Goal: Task Accomplishment & Management: Use online tool/utility

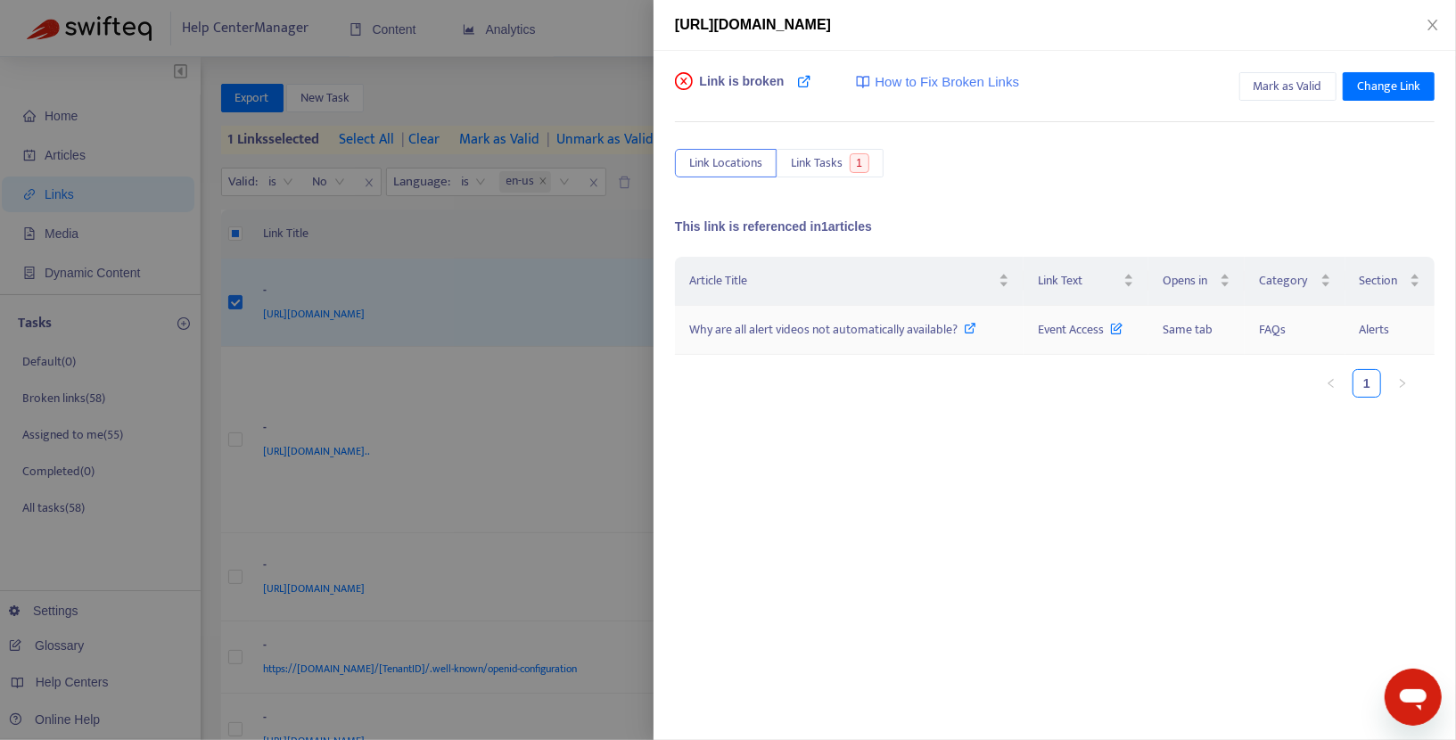
click at [977, 326] on icon at bounding box center [971, 328] width 12 height 12
click at [1426, 22] on icon "close" at bounding box center [1433, 25] width 14 height 14
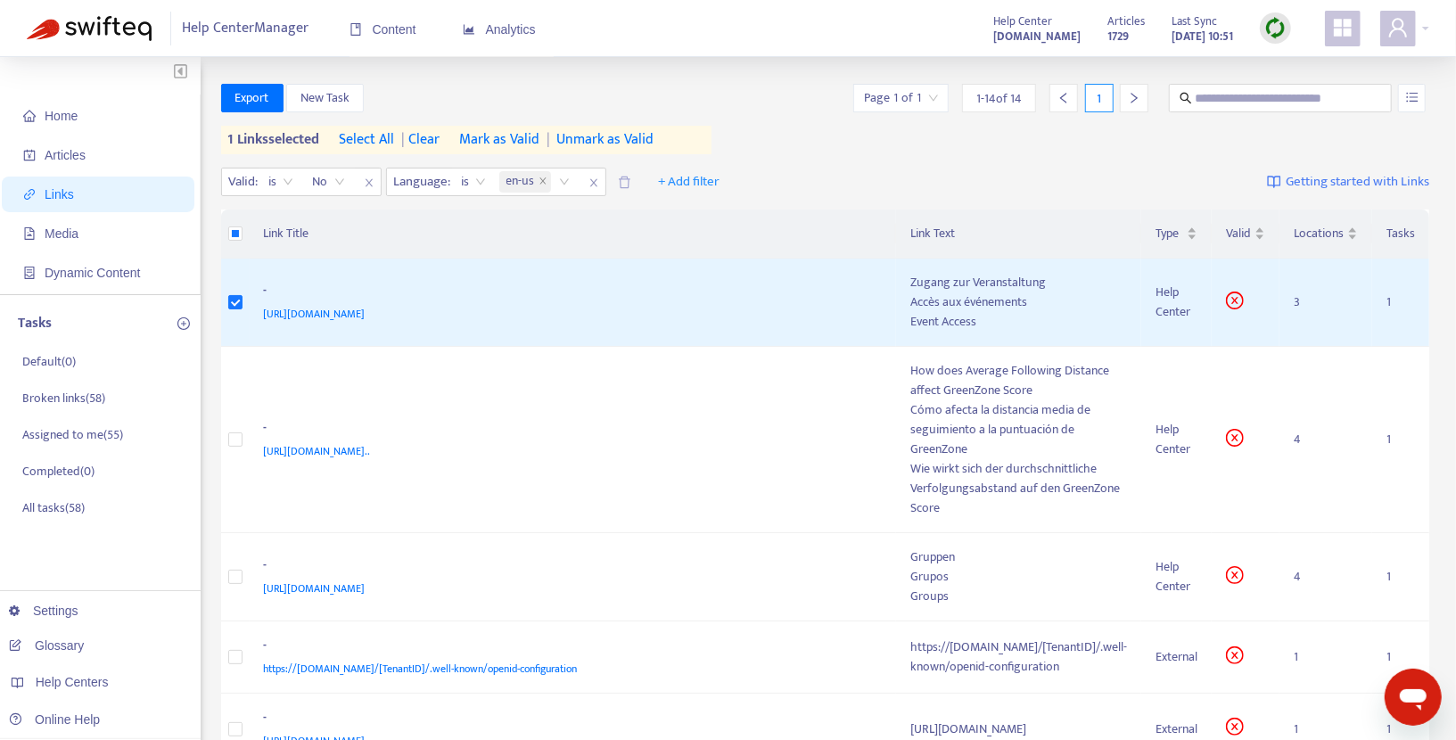
click at [1278, 31] on img at bounding box center [1276, 28] width 22 height 22
click at [1284, 62] on link "Quick Sync" at bounding box center [1312, 64] width 76 height 21
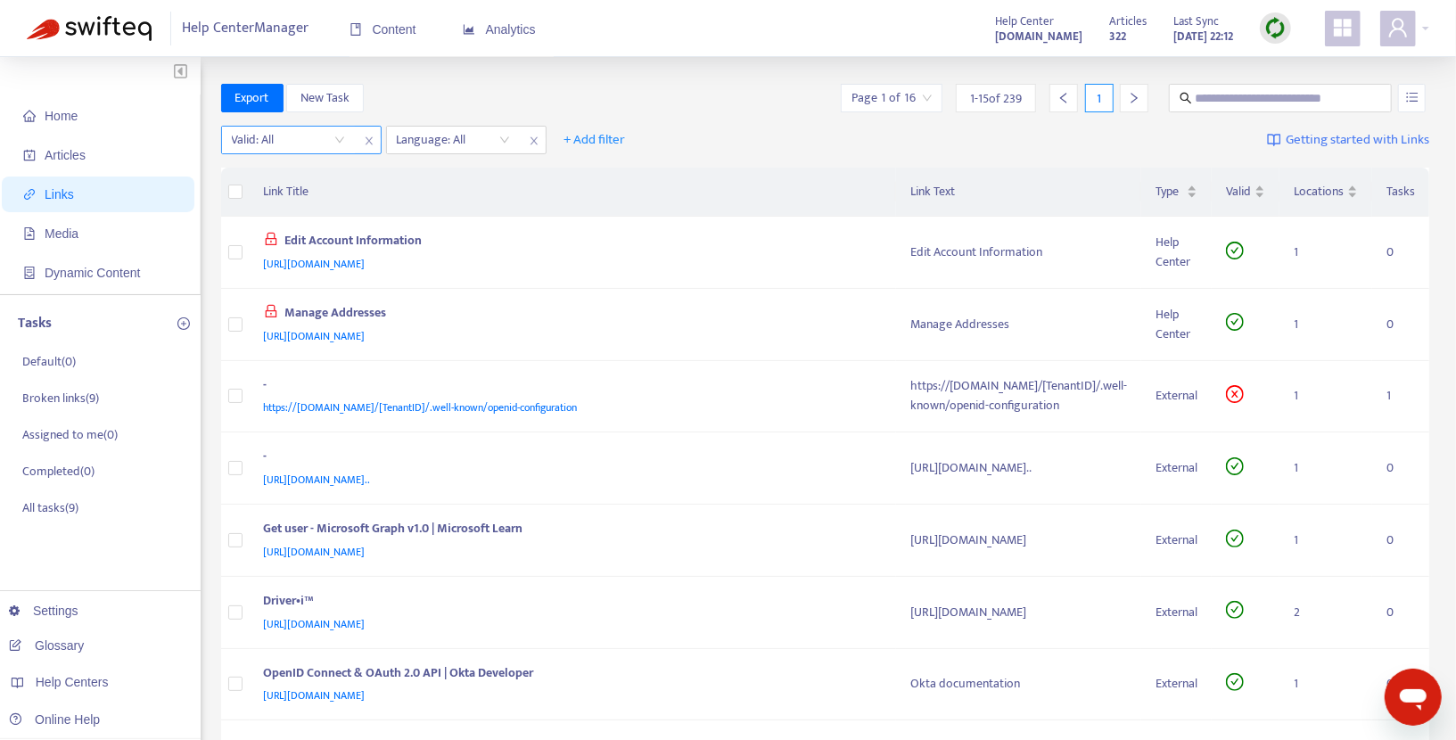
click at [337, 142] on input "search" at bounding box center [288, 140] width 113 height 27
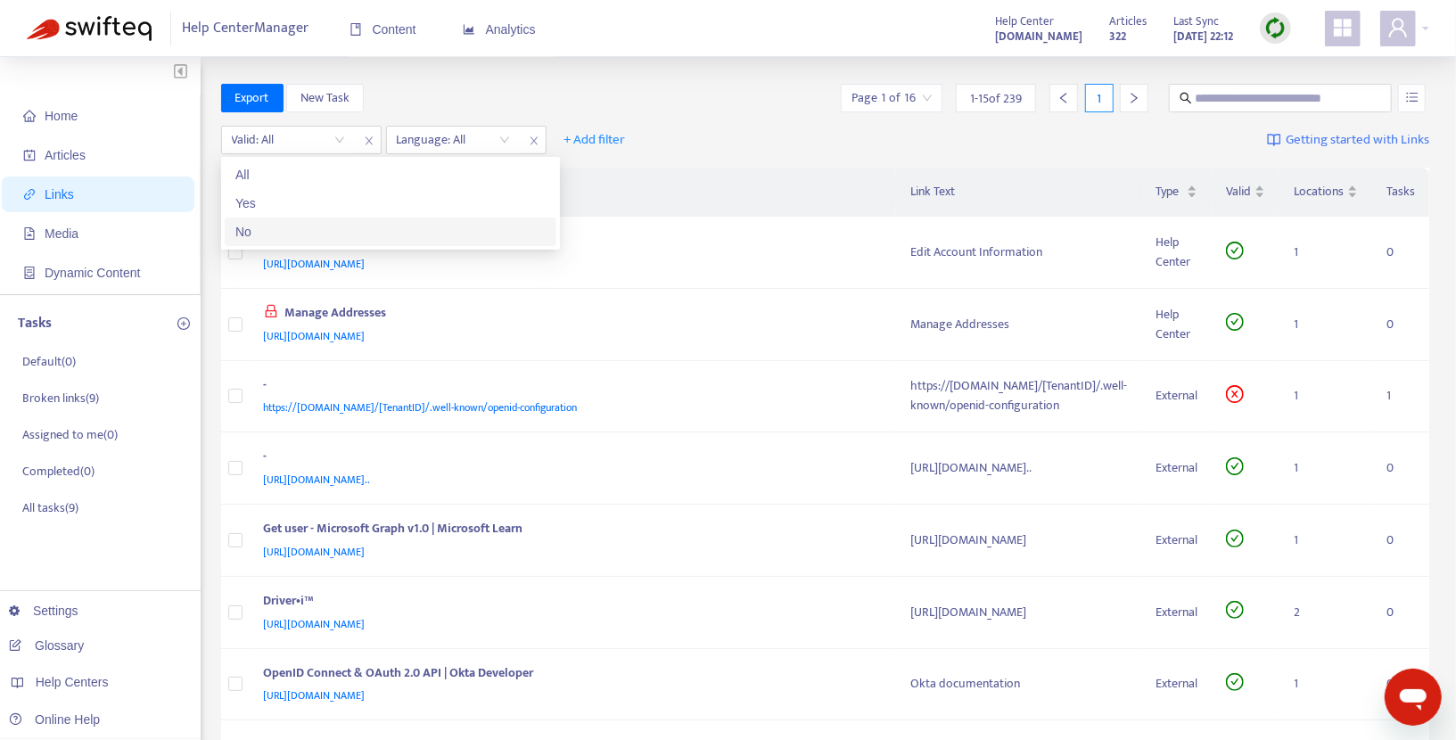
click at [276, 229] on div "No" at bounding box center [390, 232] width 310 height 20
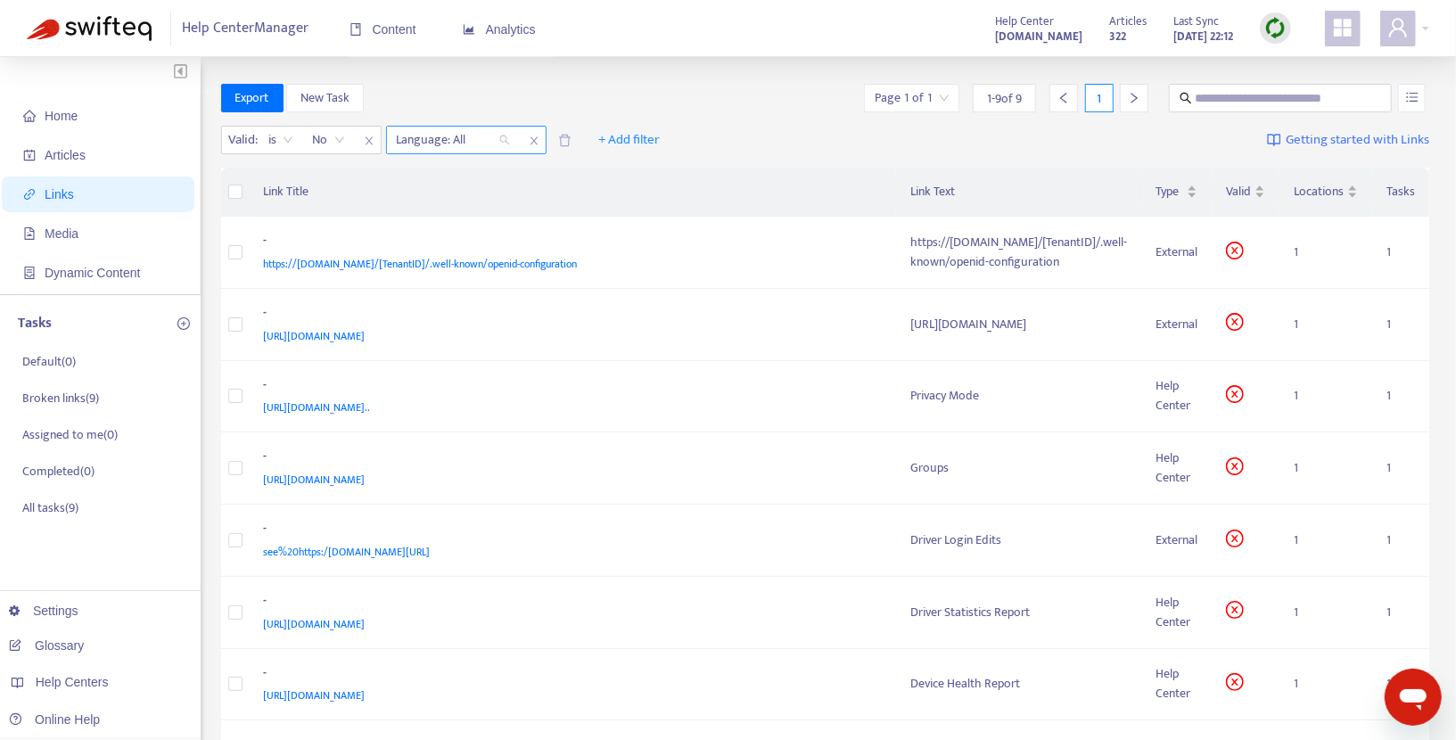
click at [505, 142] on div "Language: All" at bounding box center [453, 140] width 133 height 27
click at [88, 684] on span "Help Centers" at bounding box center [72, 682] width 73 height 14
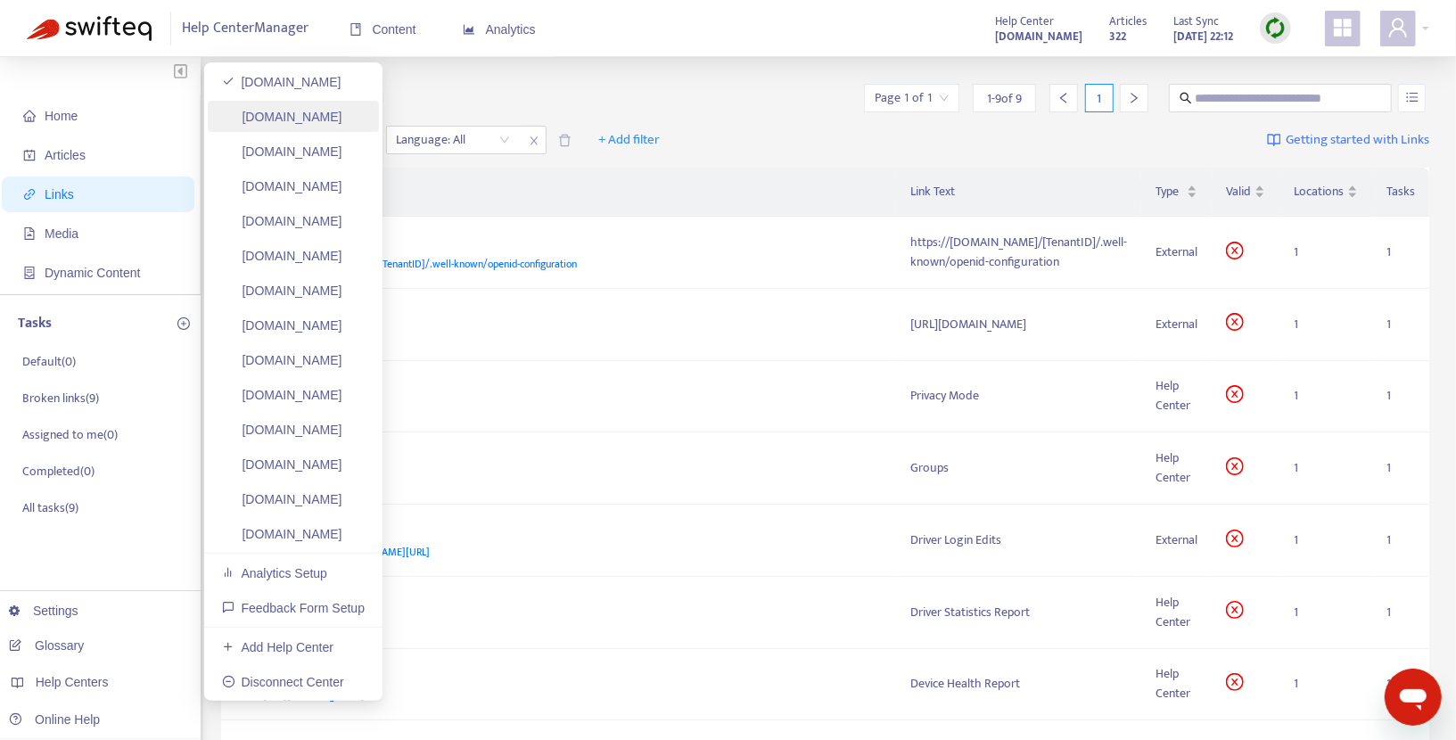
click at [304, 118] on link "[DOMAIN_NAME]" at bounding box center [282, 117] width 120 height 14
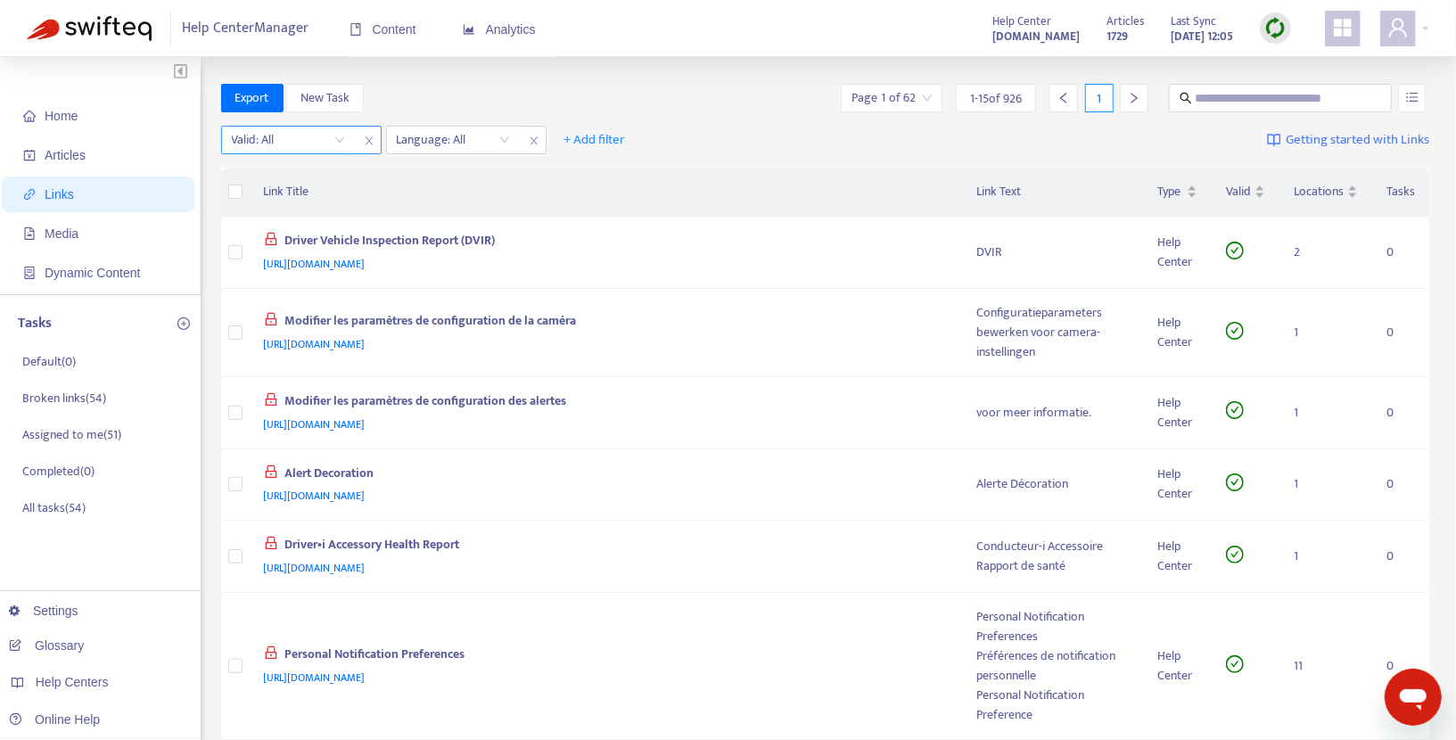
click at [338, 137] on input "search" at bounding box center [288, 140] width 113 height 27
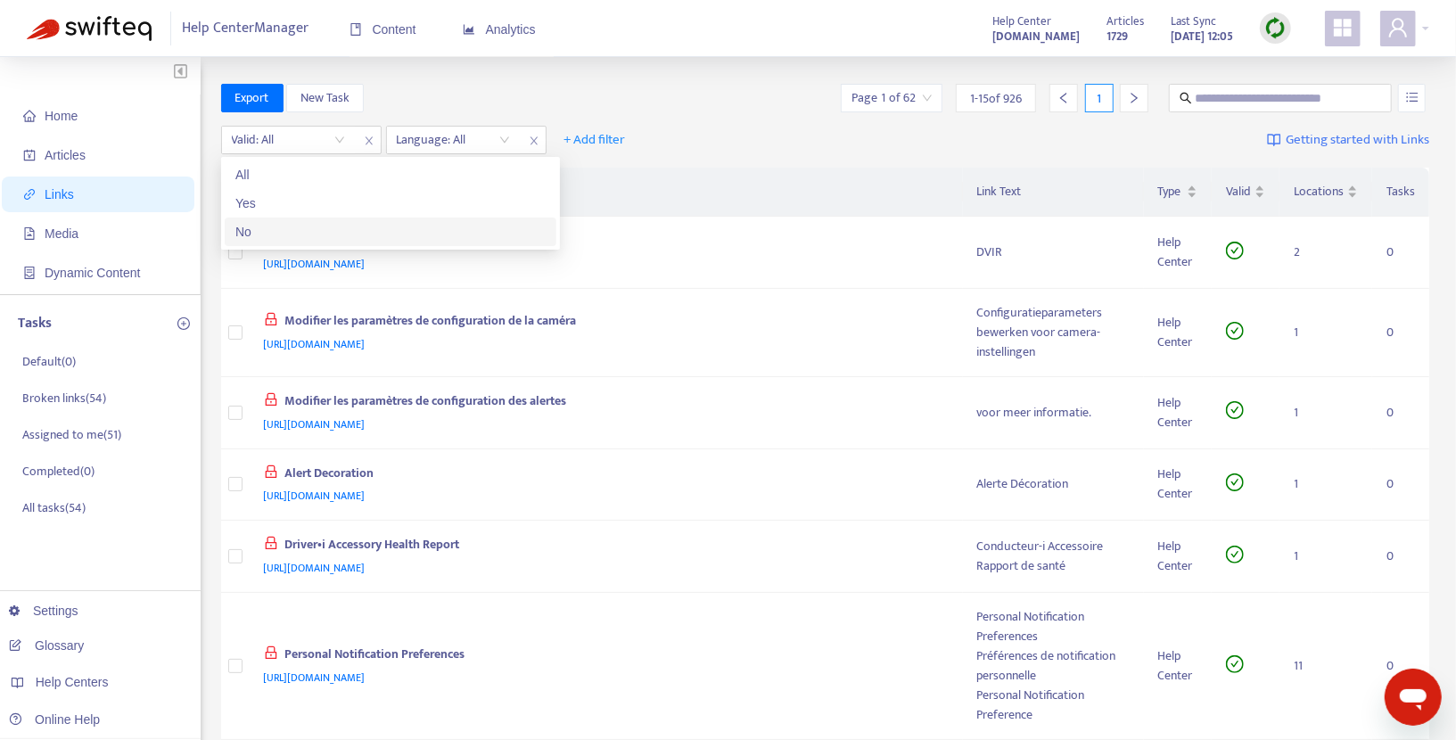
click at [292, 224] on div "No" at bounding box center [390, 232] width 310 height 20
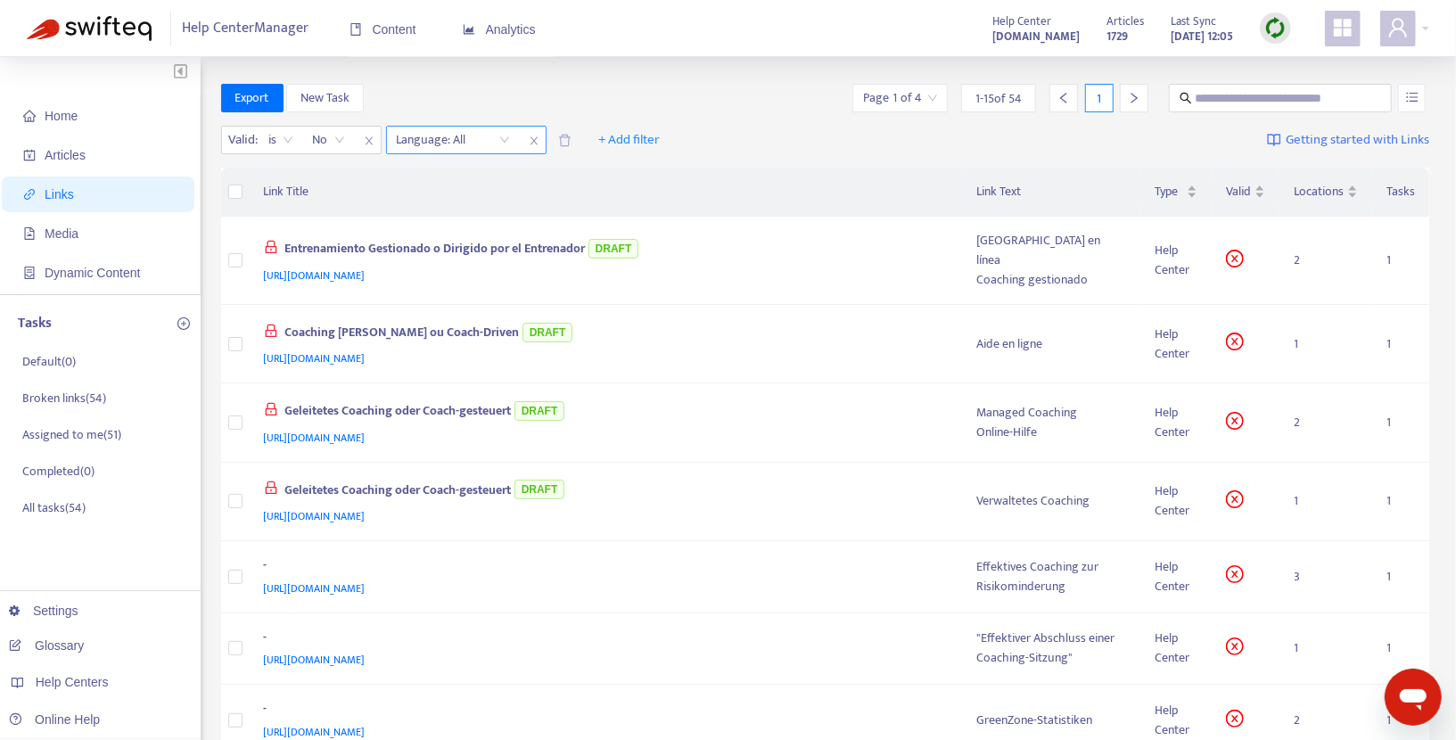
click at [501, 139] on div "Language: All" at bounding box center [453, 140] width 133 height 27
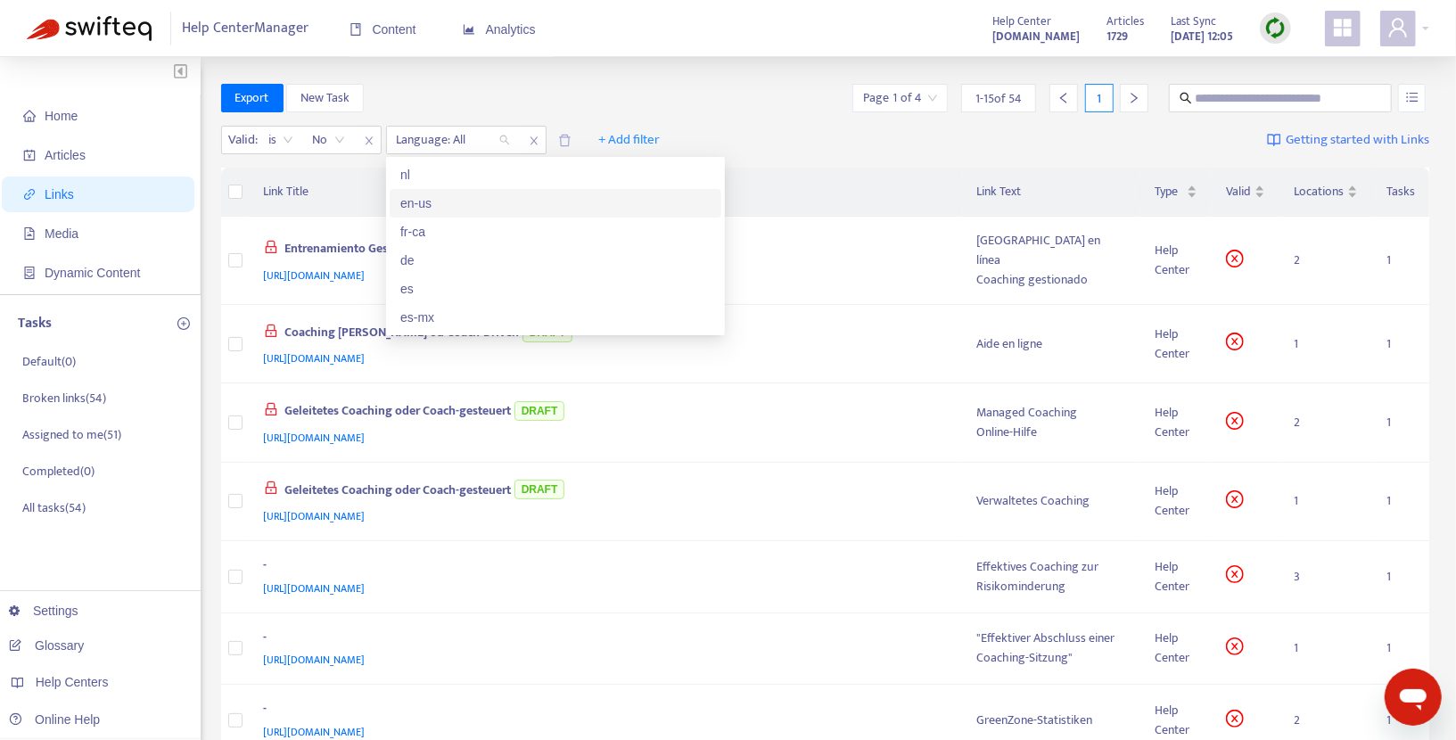
click at [456, 202] on div "en-us" at bounding box center [555, 204] width 310 height 20
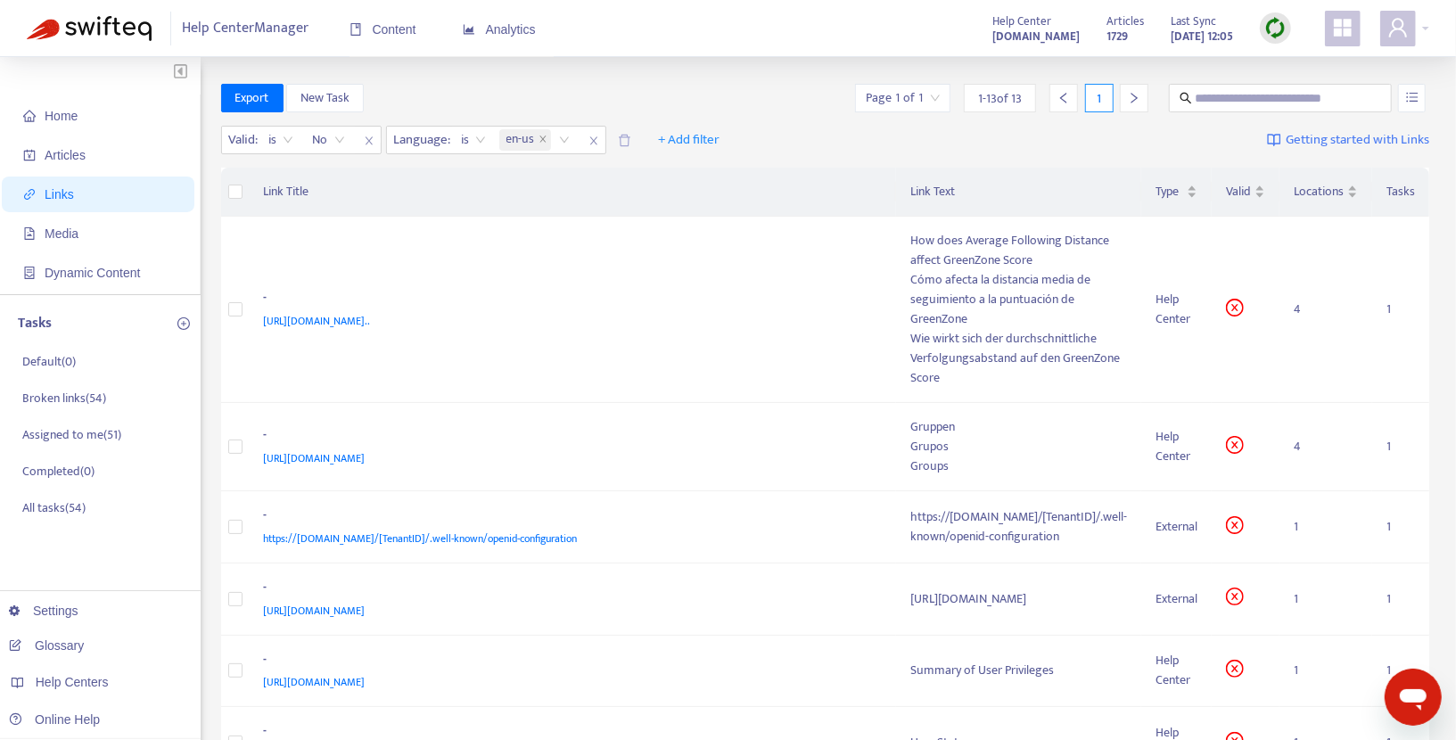
click at [763, 89] on div "Export New Task Page 1 of 1 1 - 13 of 13 1" at bounding box center [825, 98] width 1209 height 29
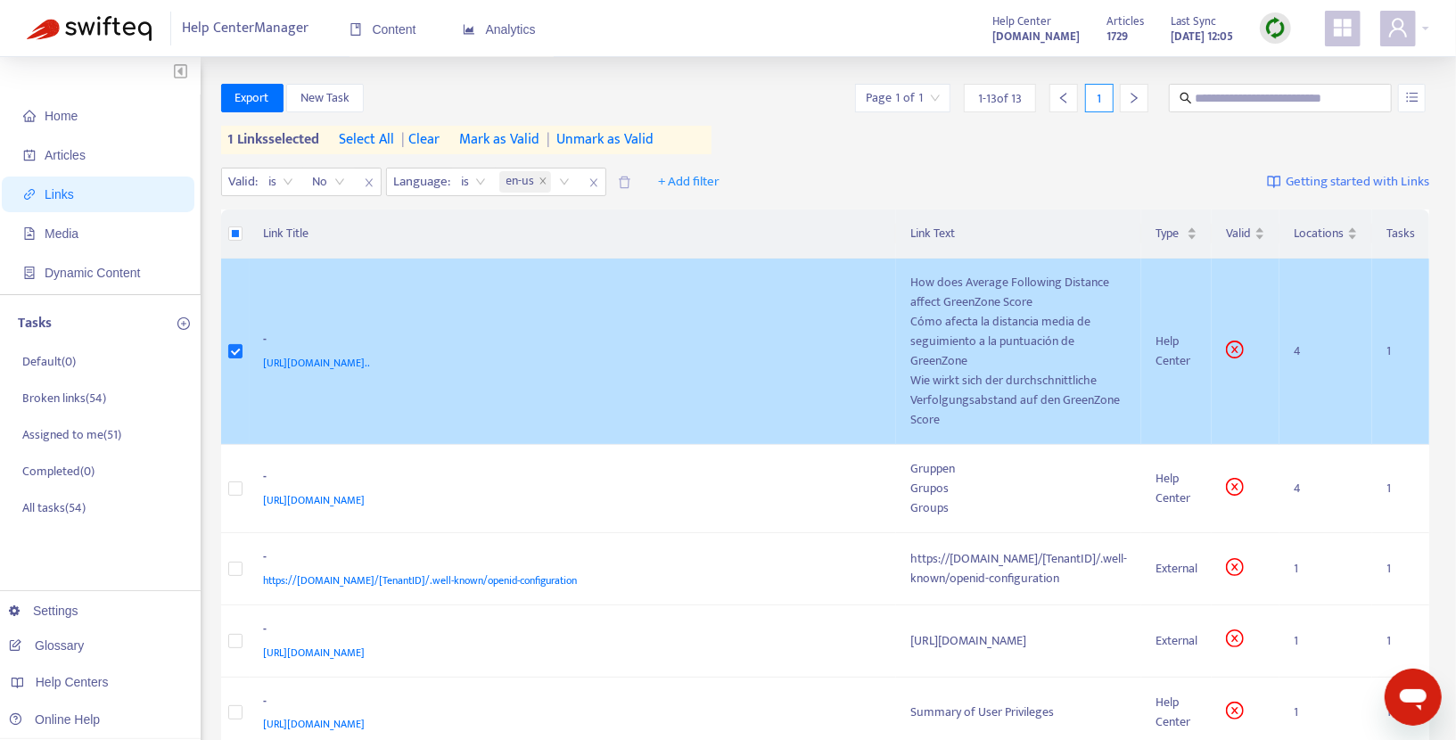
click at [996, 328] on div "Cómo afecta la distancia media de seguimiento a la puntuación de GreenZone" at bounding box center [1019, 341] width 217 height 59
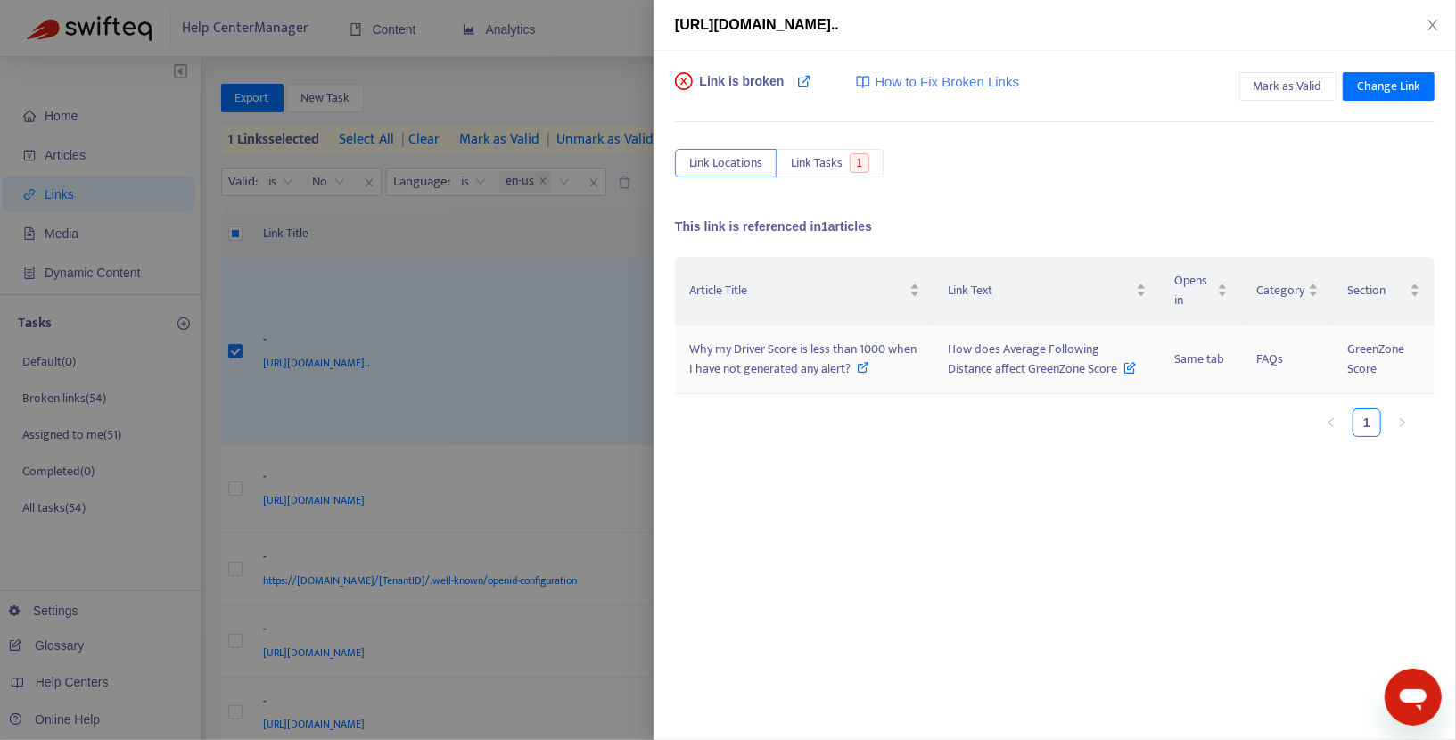
click at [866, 364] on icon at bounding box center [864, 367] width 12 height 12
click at [1431, 28] on icon "close" at bounding box center [1433, 25] width 10 height 11
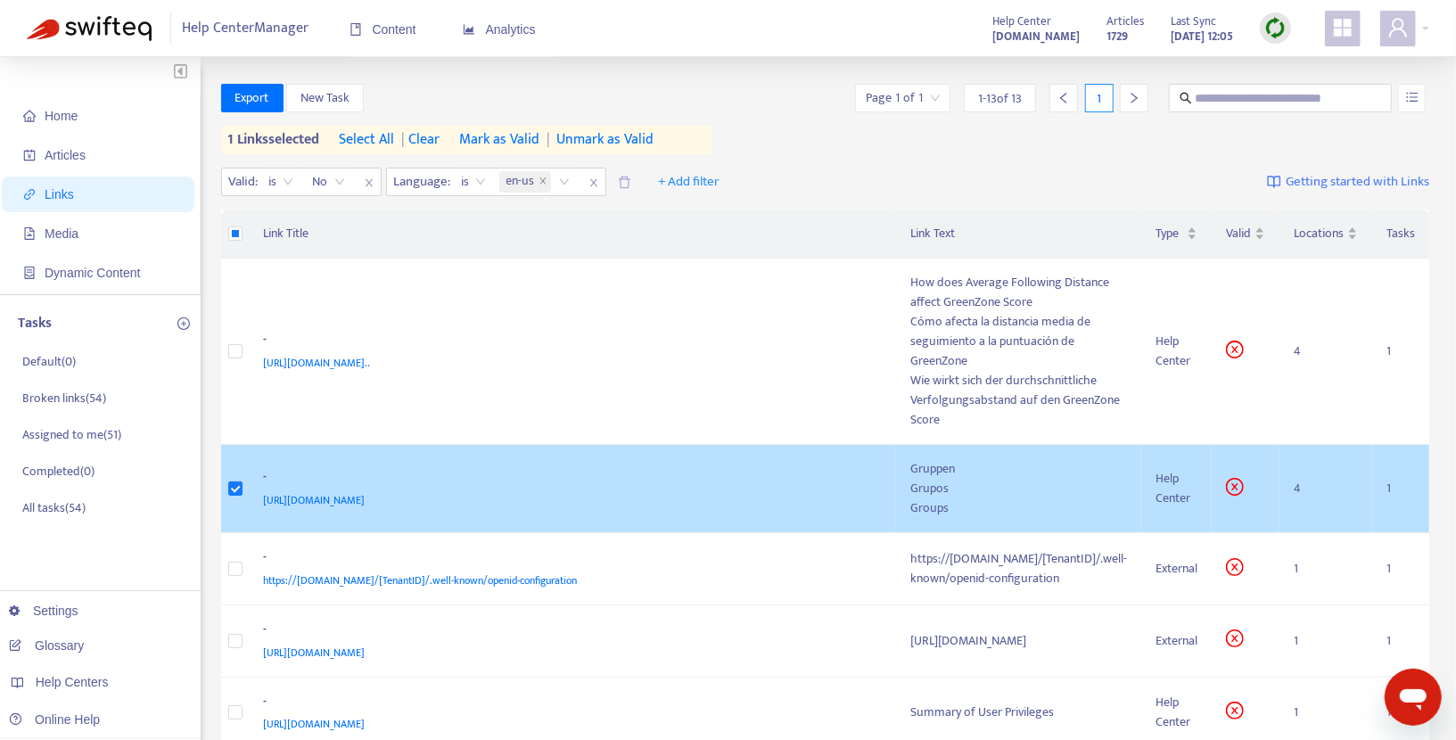
click at [911, 479] on div "Grupos" at bounding box center [1019, 489] width 217 height 20
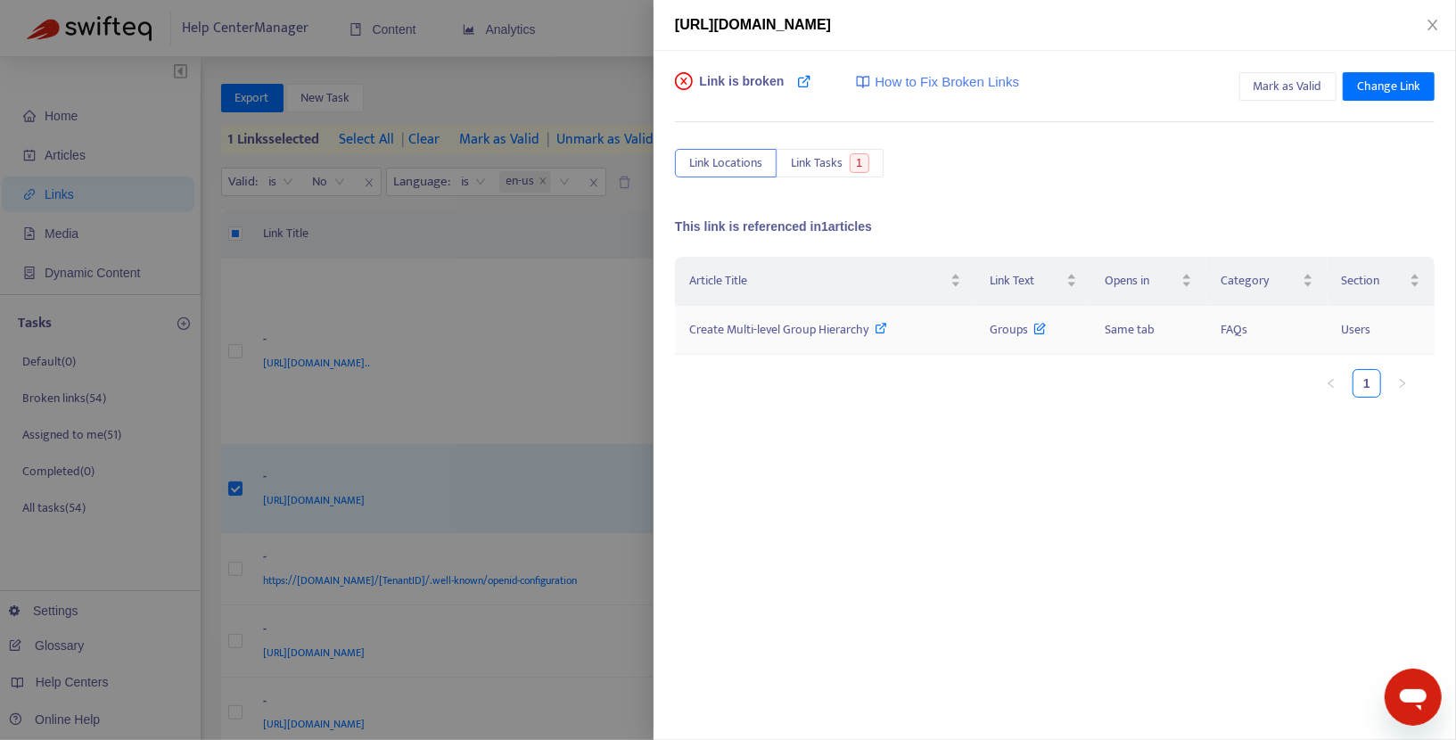
click at [880, 326] on icon at bounding box center [882, 328] width 12 height 12
click at [1381, 74] on button "Change Link" at bounding box center [1389, 86] width 92 height 29
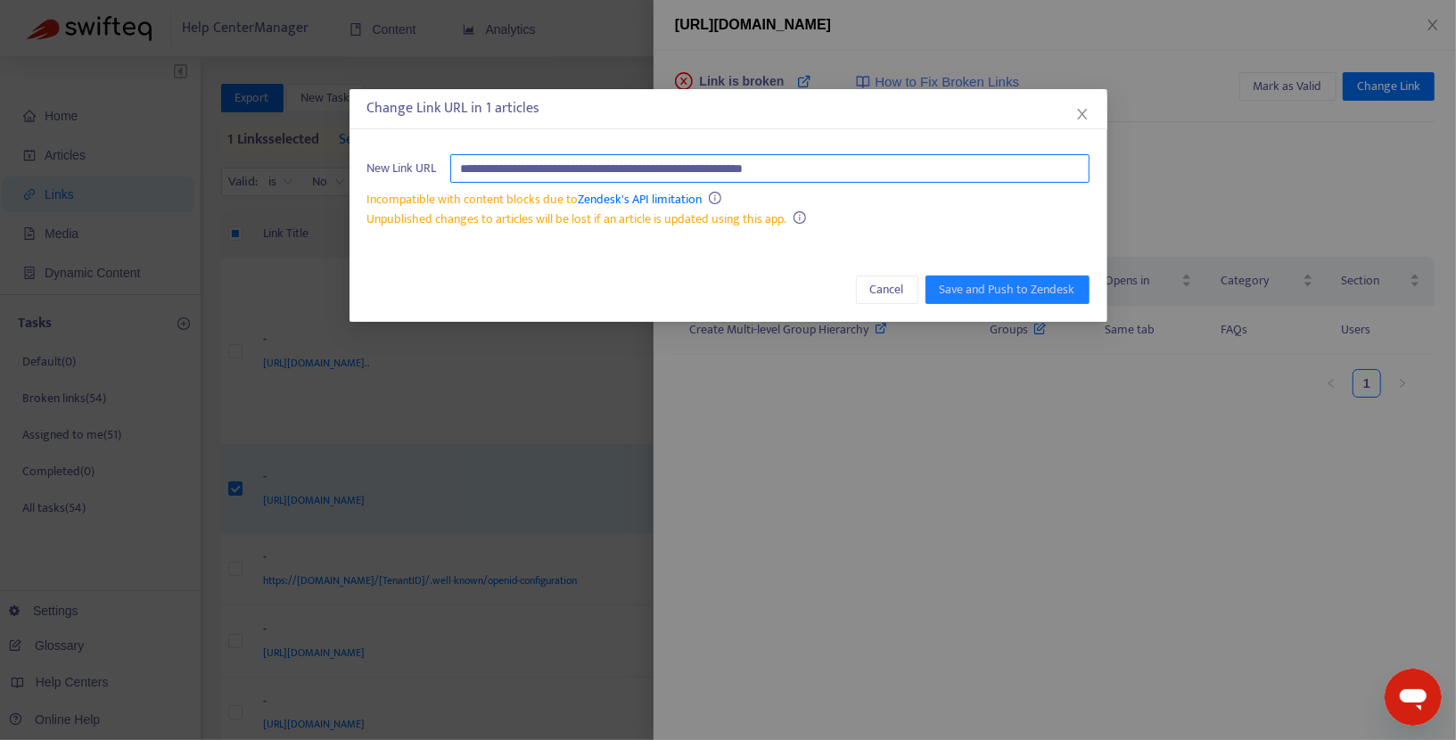
click at [897, 172] on input "**********" at bounding box center [769, 168] width 639 height 29
paste input "*"
type input "**********"
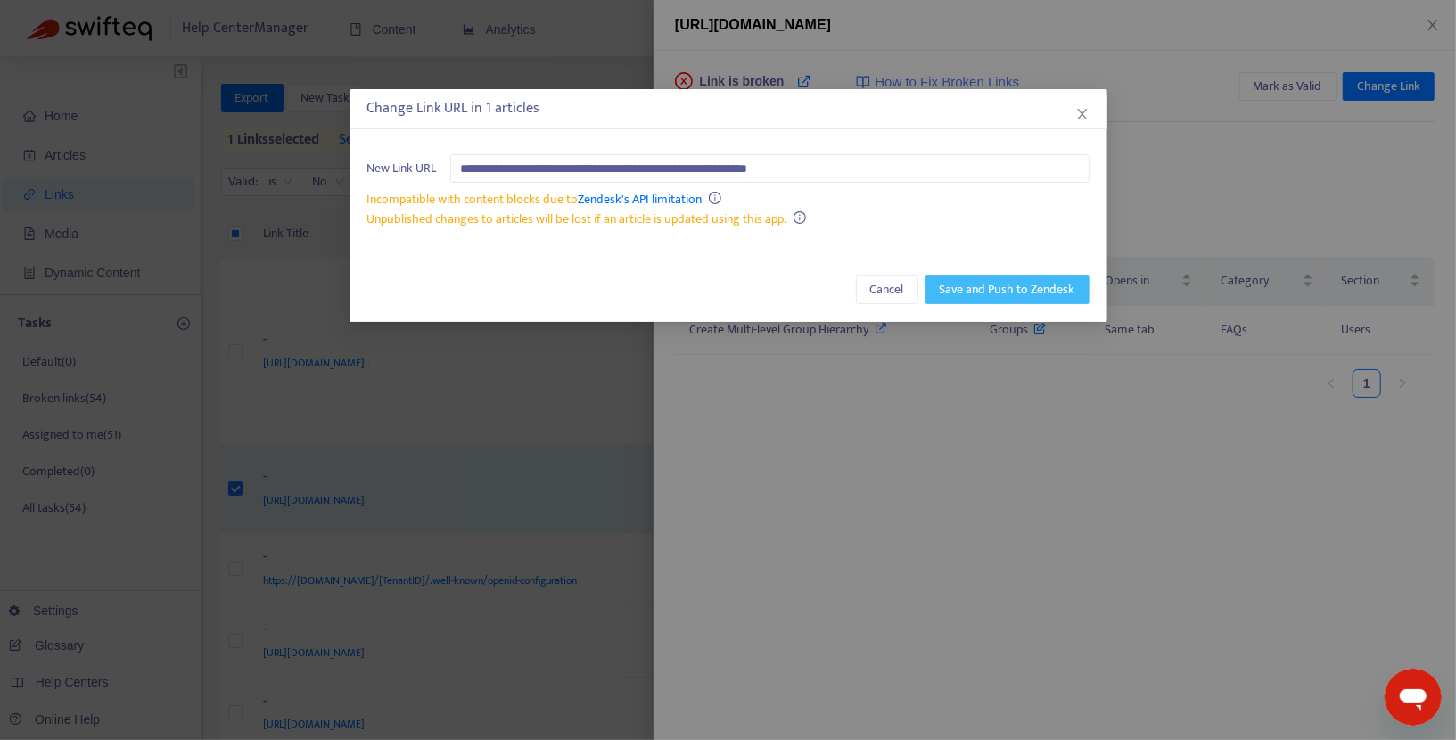
click at [977, 289] on span "Save and Push to Zendesk" at bounding box center [1008, 290] width 136 height 20
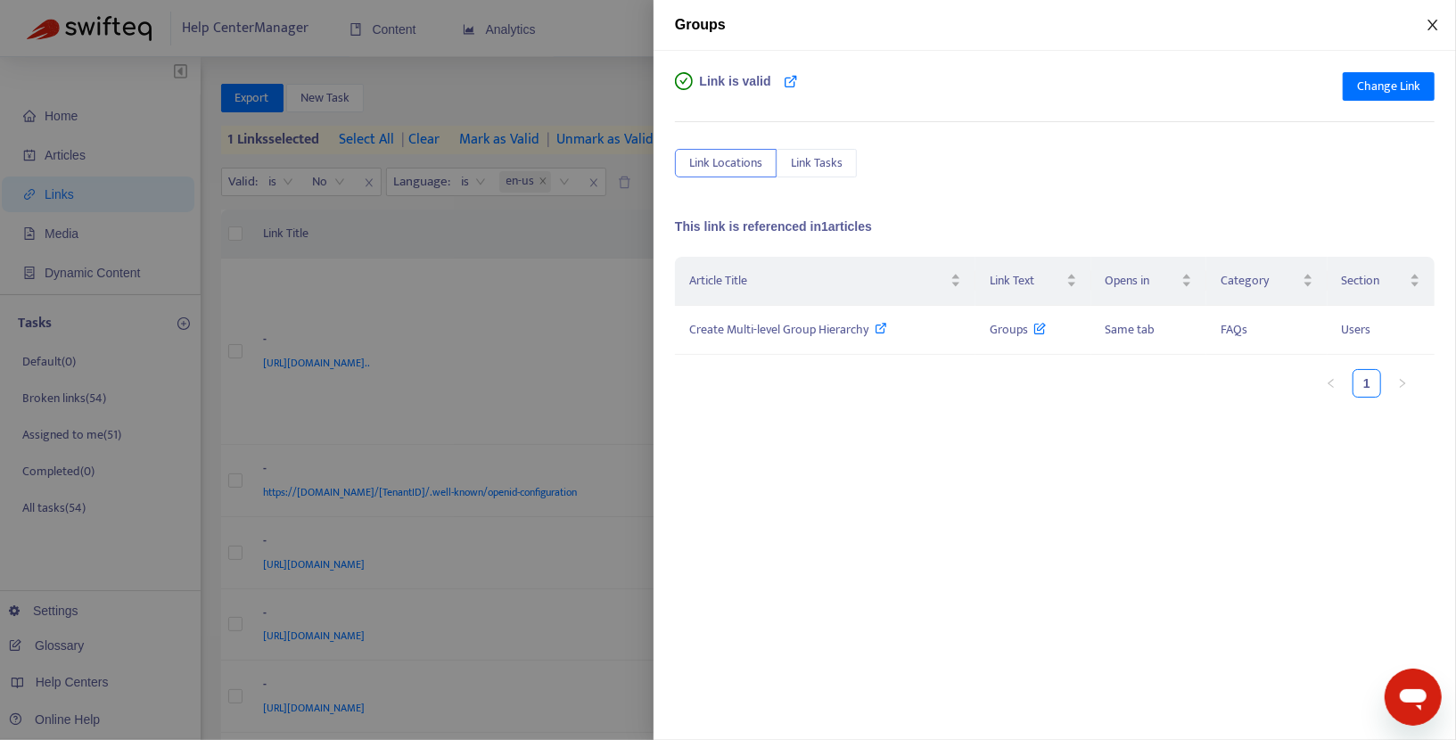
click at [1430, 22] on icon "close" at bounding box center [1433, 25] width 14 height 14
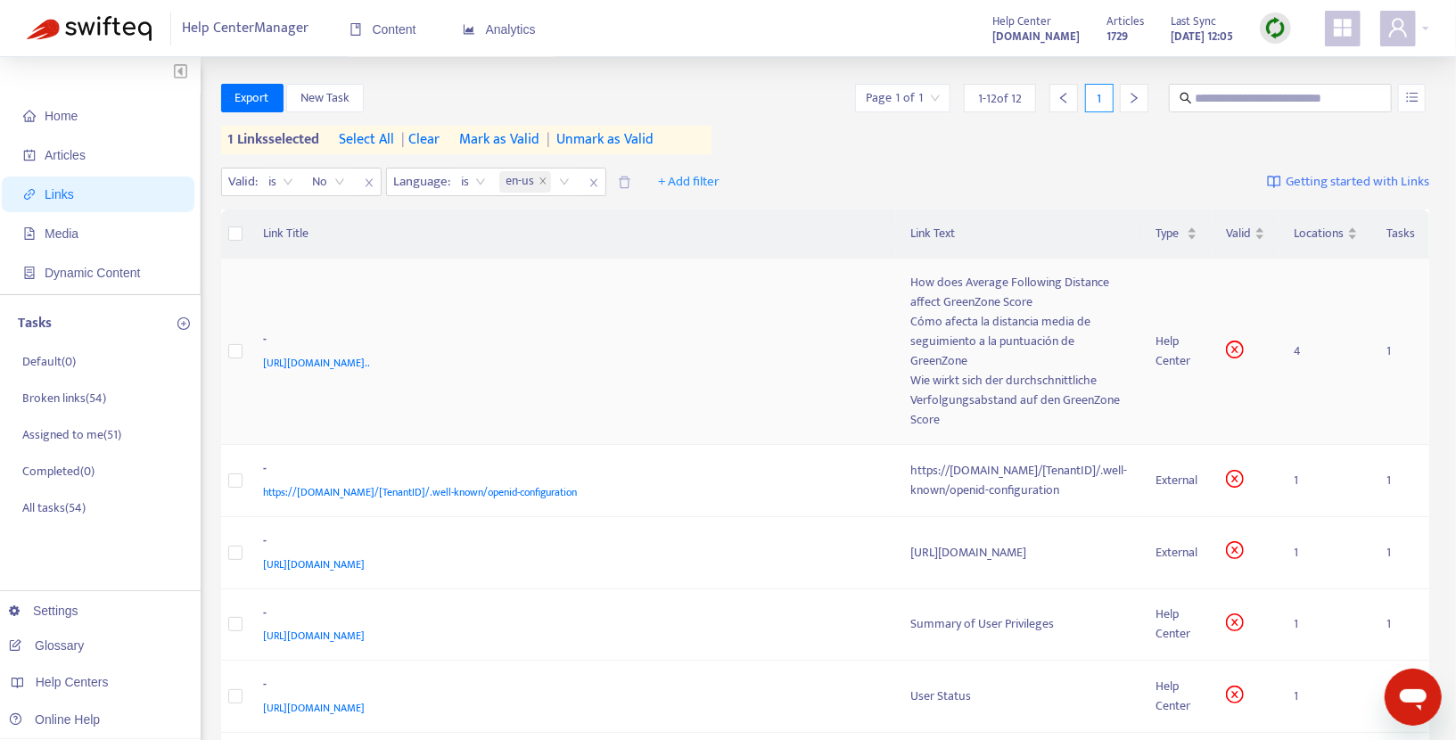
click at [226, 327] on td at bounding box center [235, 352] width 29 height 186
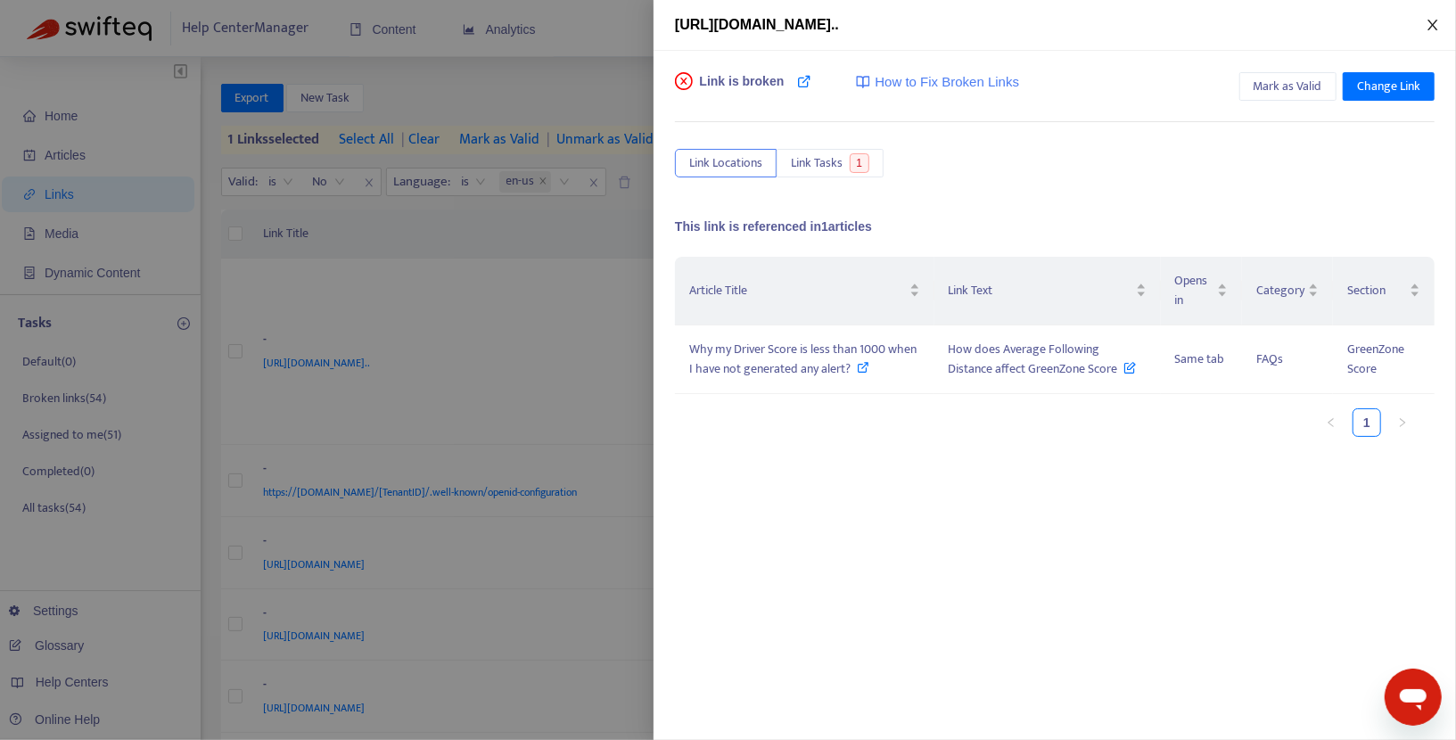
click at [1433, 29] on icon "close" at bounding box center [1433, 25] width 14 height 14
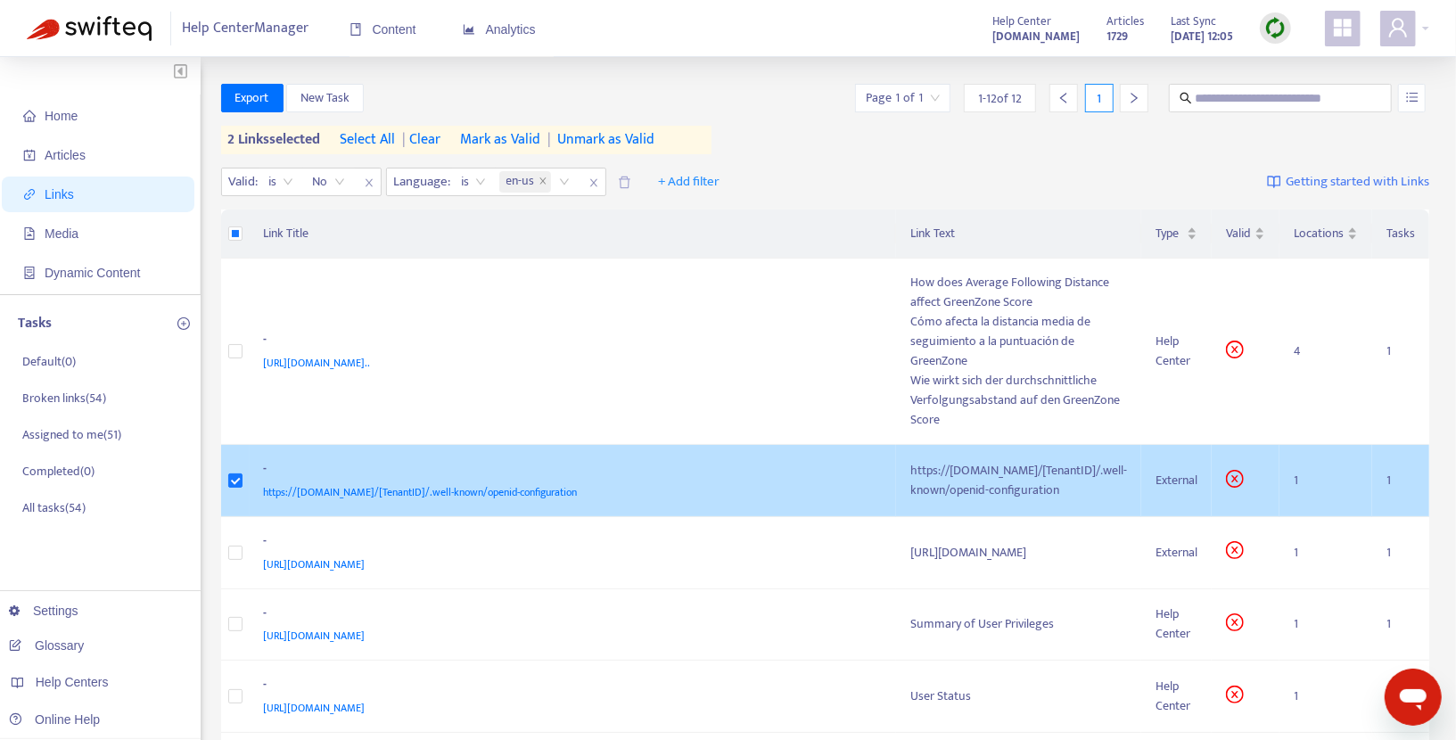
click at [699, 459] on div "-" at bounding box center [570, 470] width 612 height 23
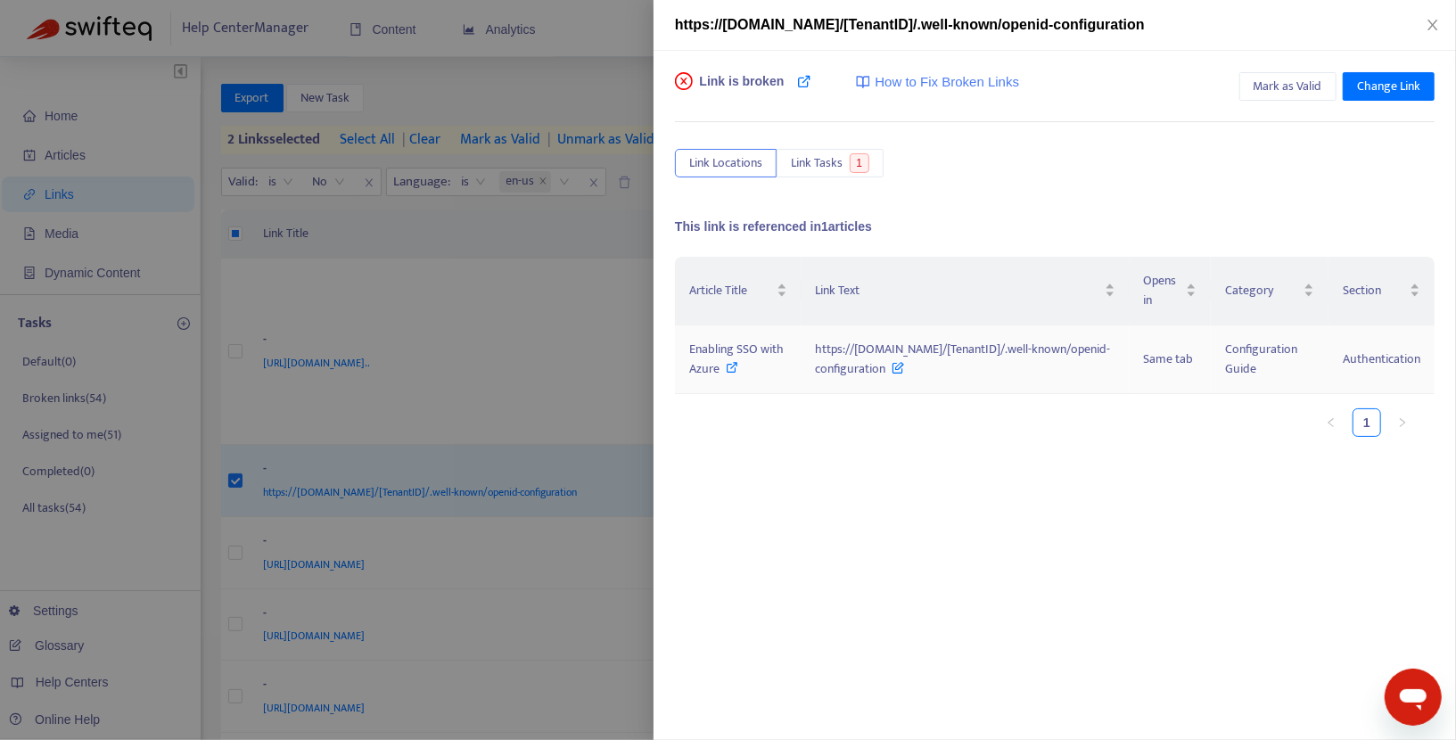
click at [739, 362] on icon at bounding box center [733, 367] width 12 height 12
click at [738, 358] on span "Enabling SSO with Azure" at bounding box center [736, 359] width 95 height 40
click at [1264, 90] on span "Mark as Valid" at bounding box center [1288, 87] width 69 height 20
click at [1436, 23] on icon "close" at bounding box center [1433, 25] width 14 height 14
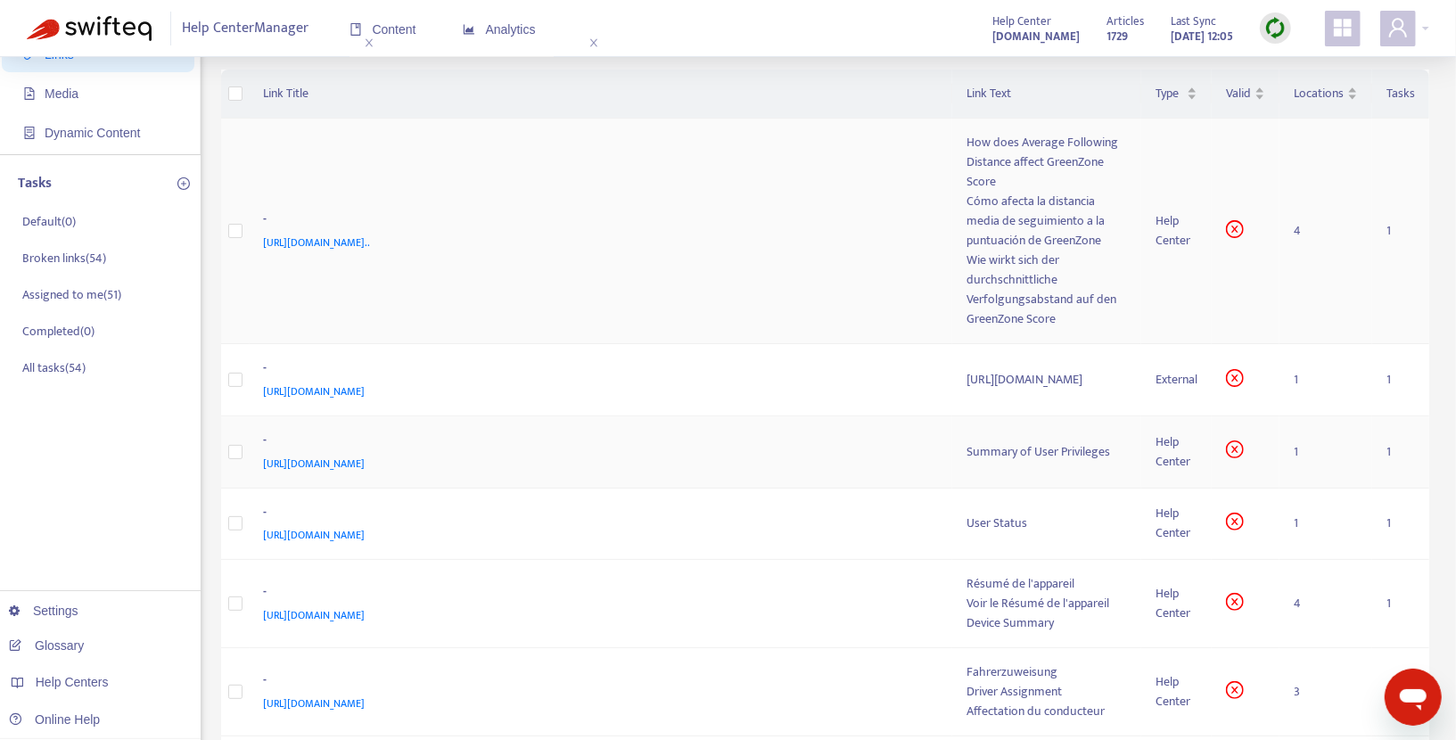
scroll to position [161, 0]
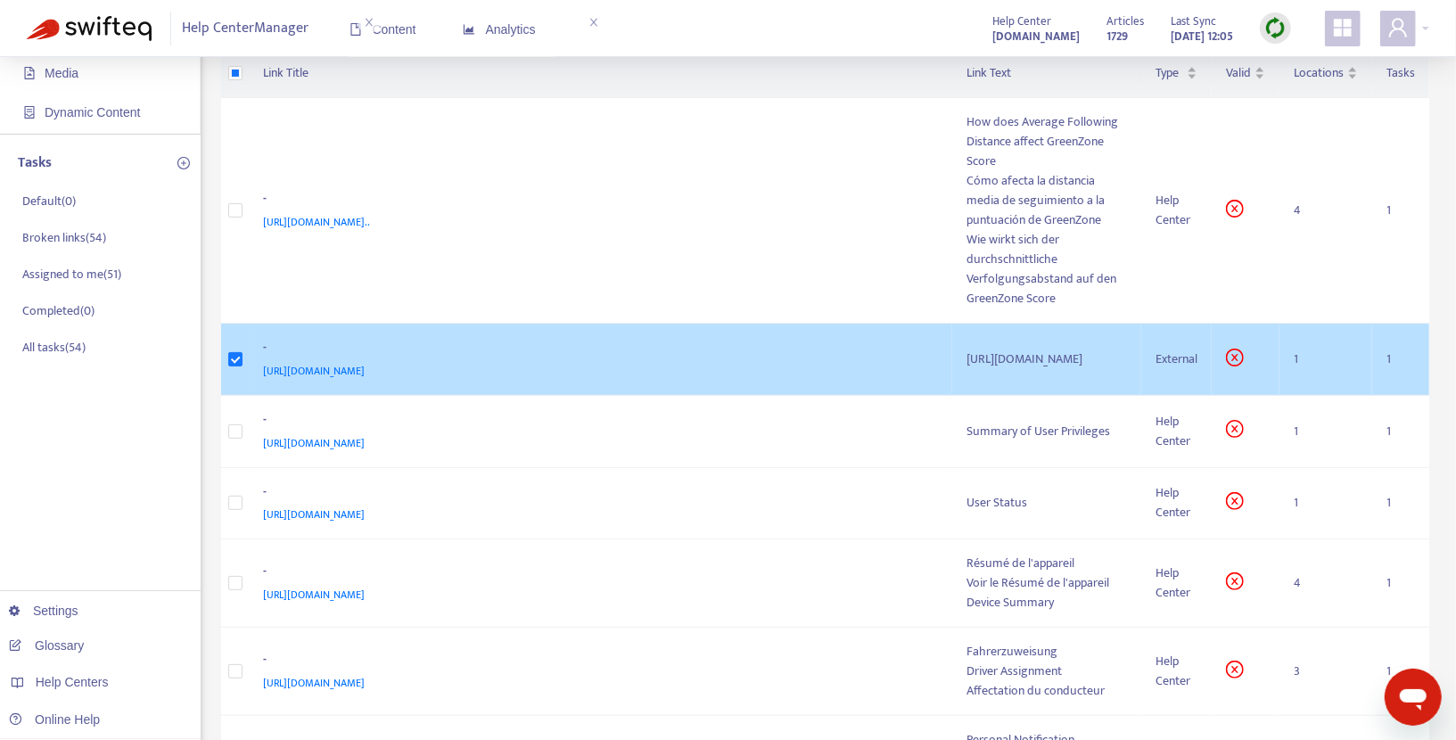
click at [714, 361] on div "[URL][DOMAIN_NAME]" at bounding box center [598, 371] width 668 height 20
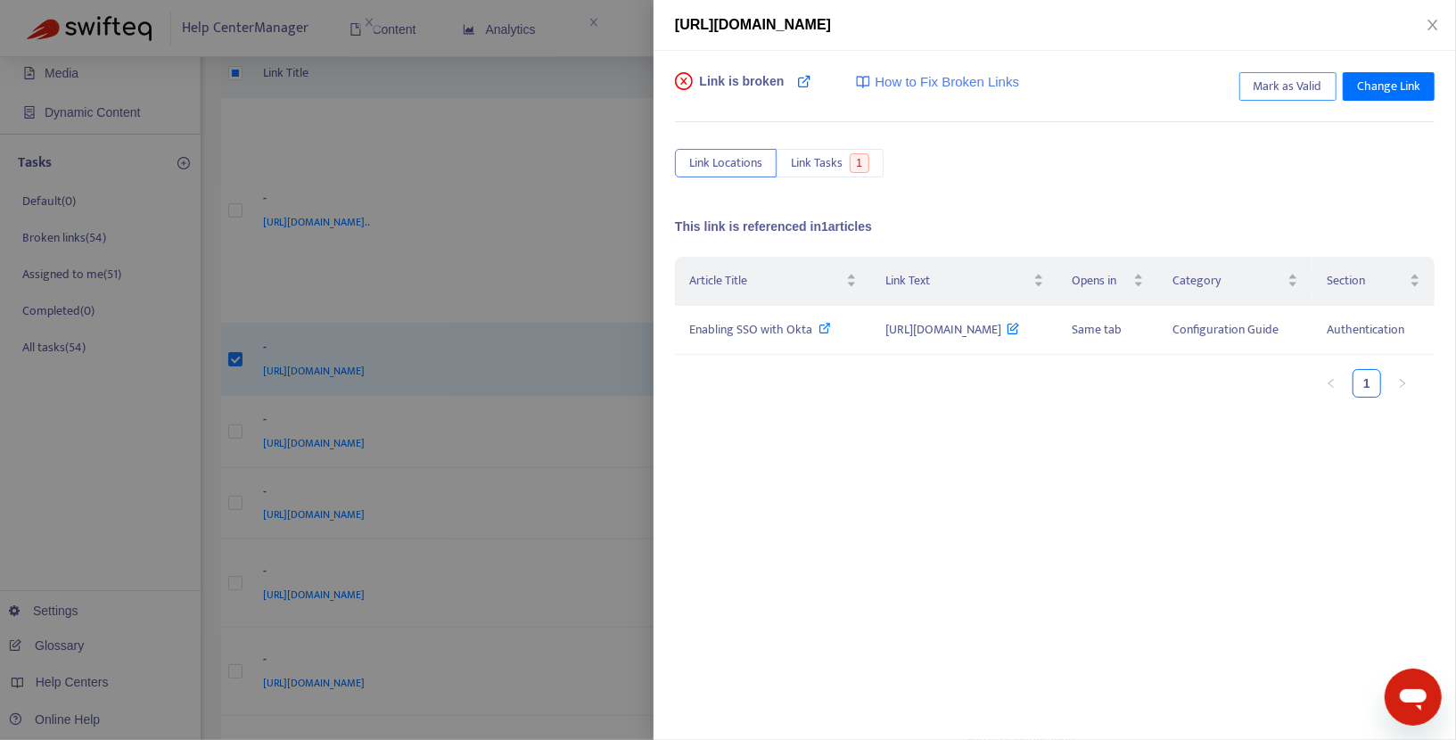
click at [1289, 78] on span "Mark as Valid" at bounding box center [1288, 87] width 69 height 20
click at [1436, 29] on icon "close" at bounding box center [1433, 25] width 14 height 14
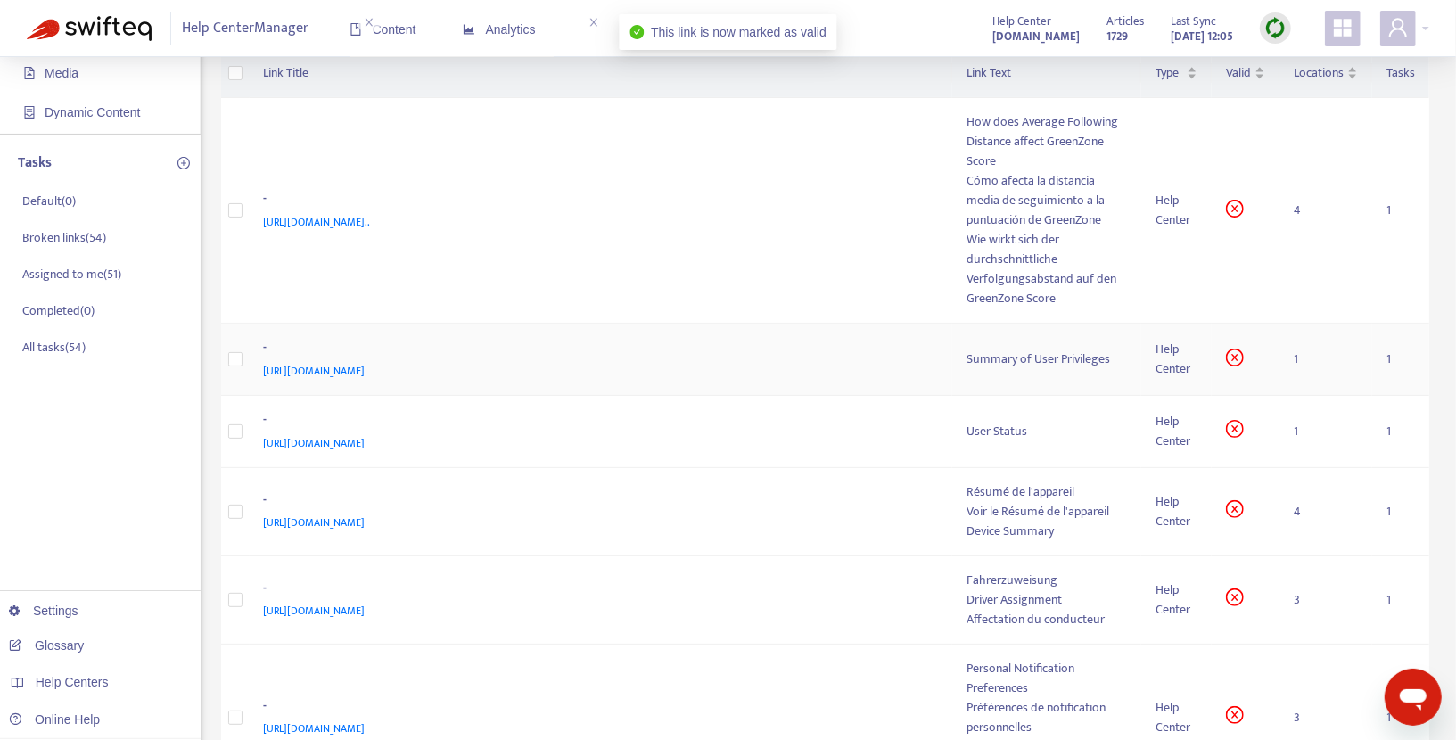
scroll to position [0, 0]
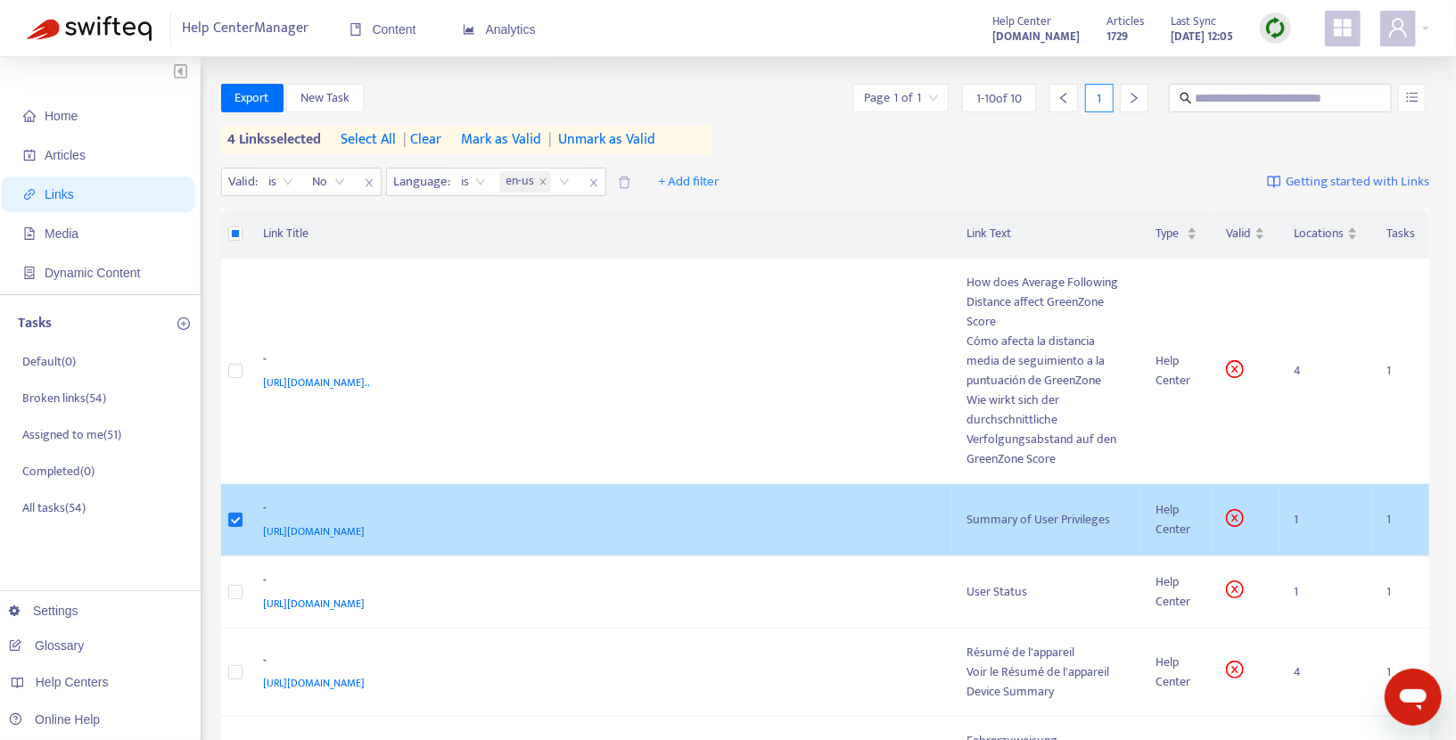
click at [969, 510] on div "Summary of User Privileges" at bounding box center [1047, 520] width 161 height 20
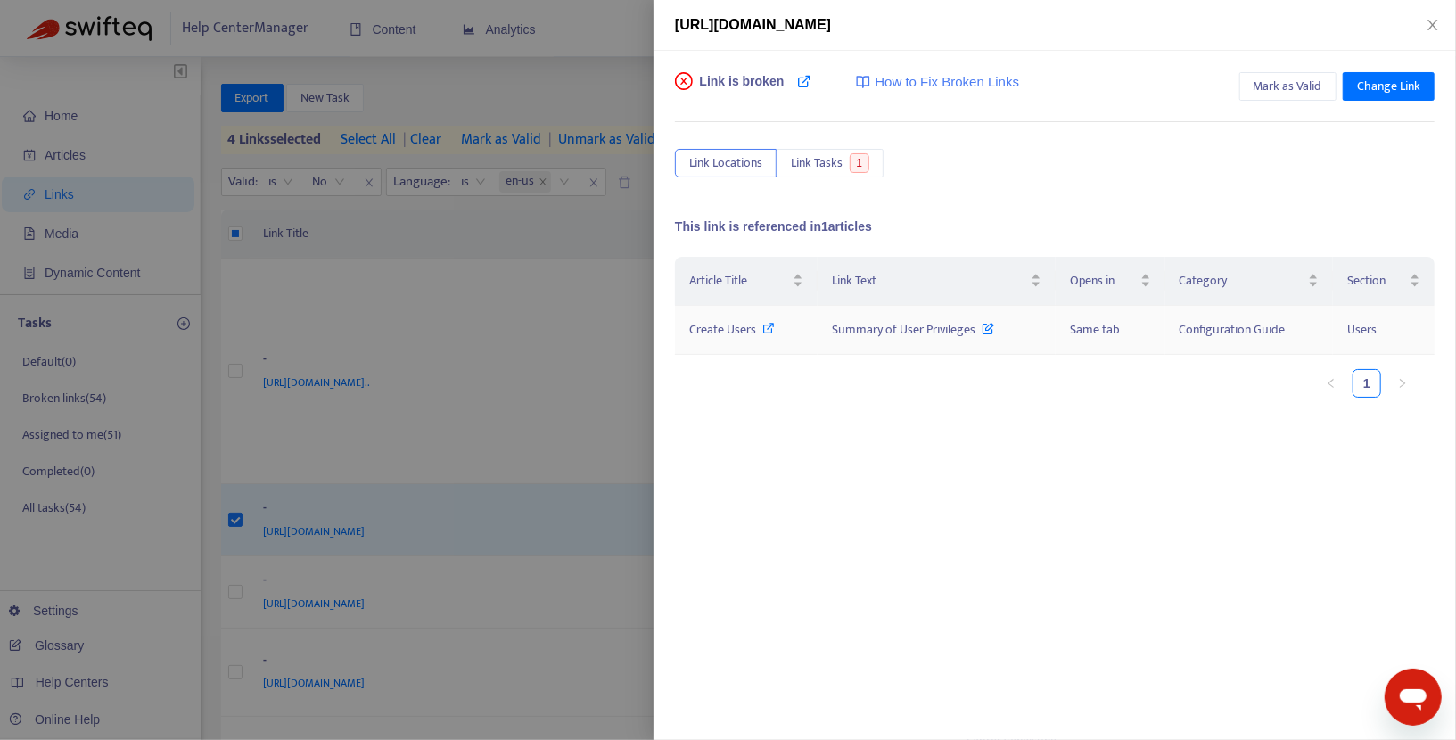
click at [766, 330] on icon at bounding box center [769, 328] width 12 height 12
click at [1381, 78] on span "Change Link" at bounding box center [1388, 87] width 63 height 20
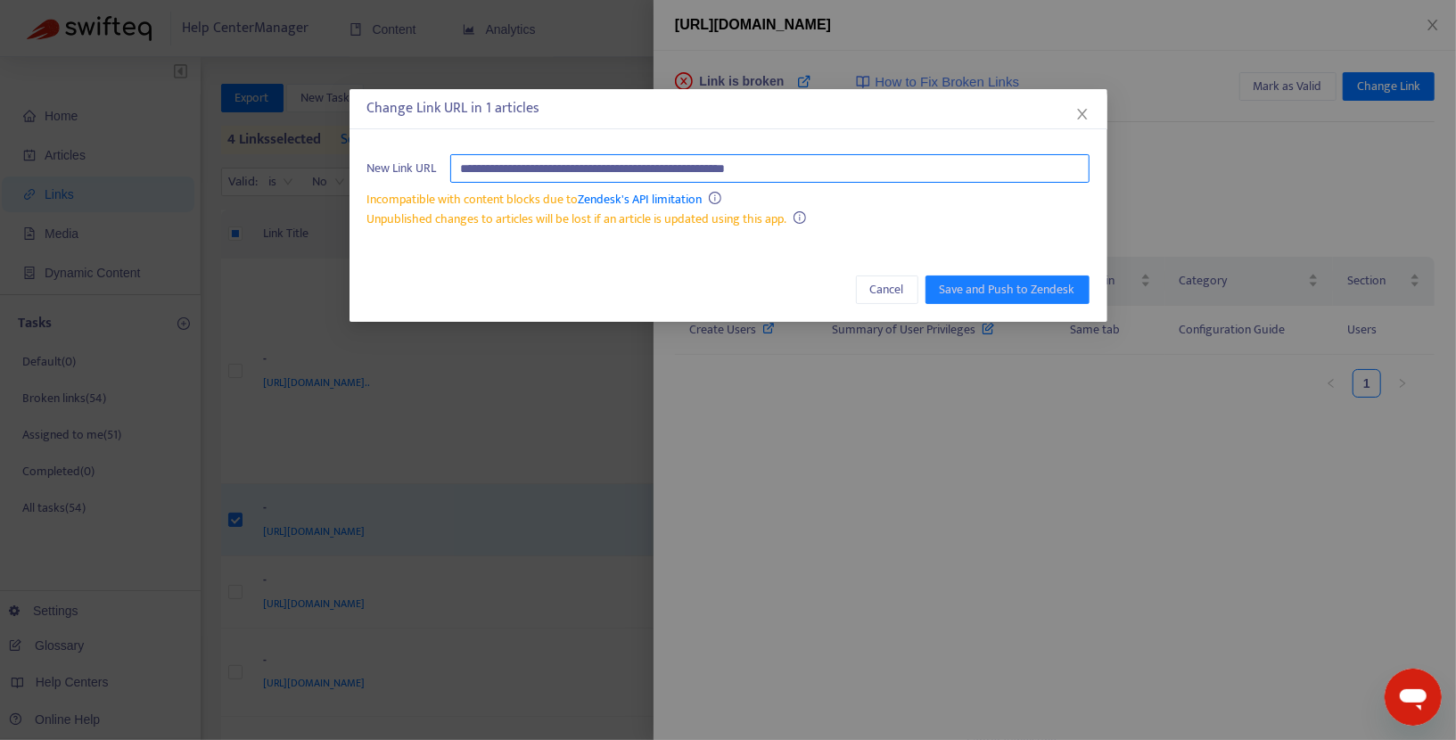
click at [943, 162] on input "**********" at bounding box center [769, 168] width 639 height 29
paste input "**********"
type input "**********"
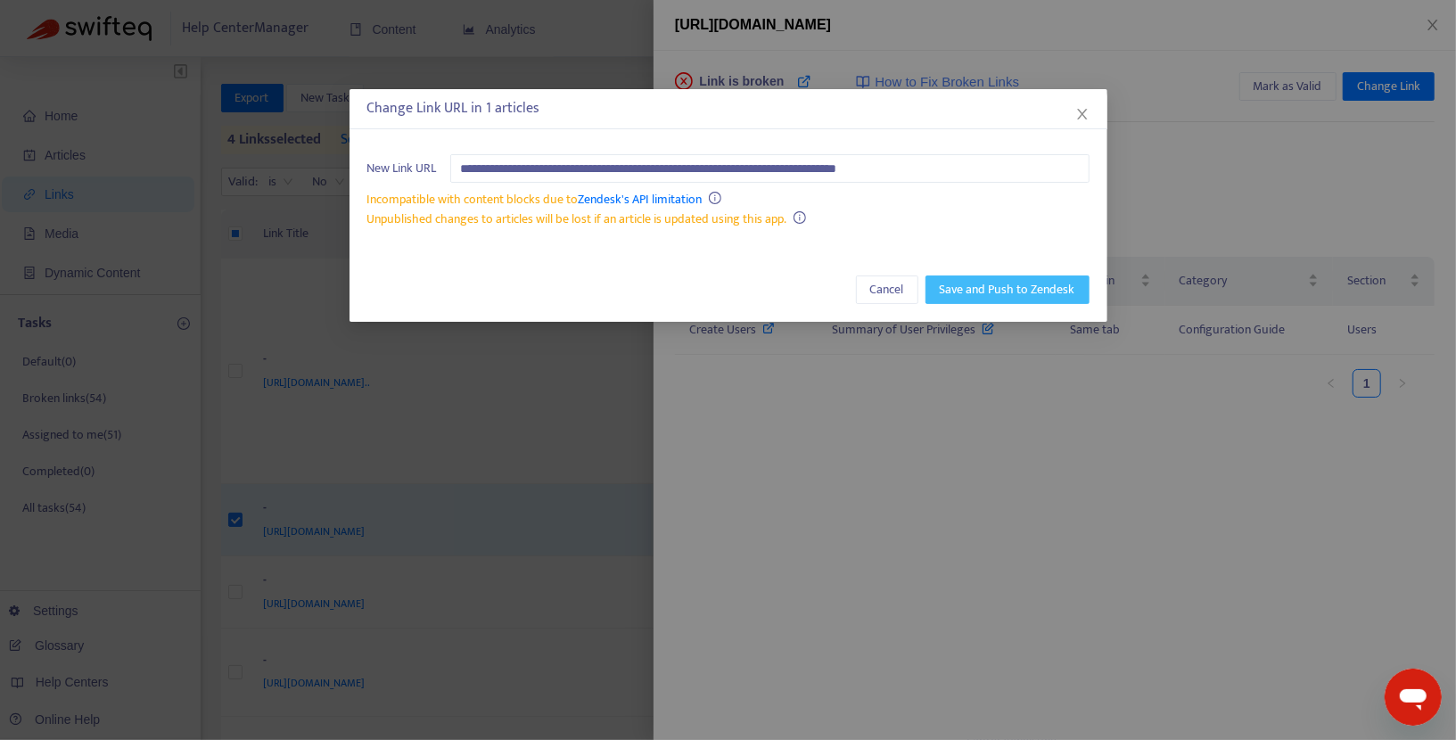
click at [1012, 287] on span "Save and Push to Zendesk" at bounding box center [1008, 290] width 136 height 20
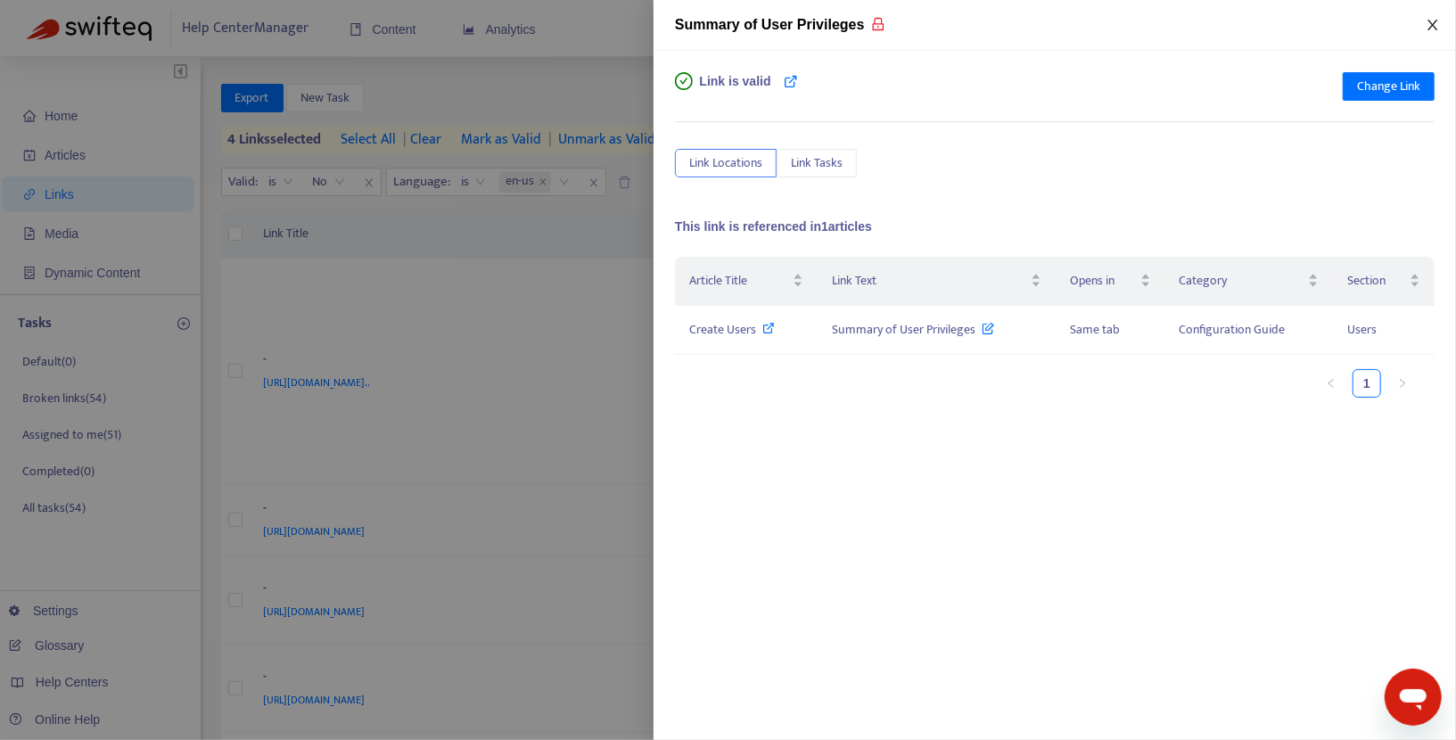
click at [1430, 24] on icon "close" at bounding box center [1433, 25] width 14 height 14
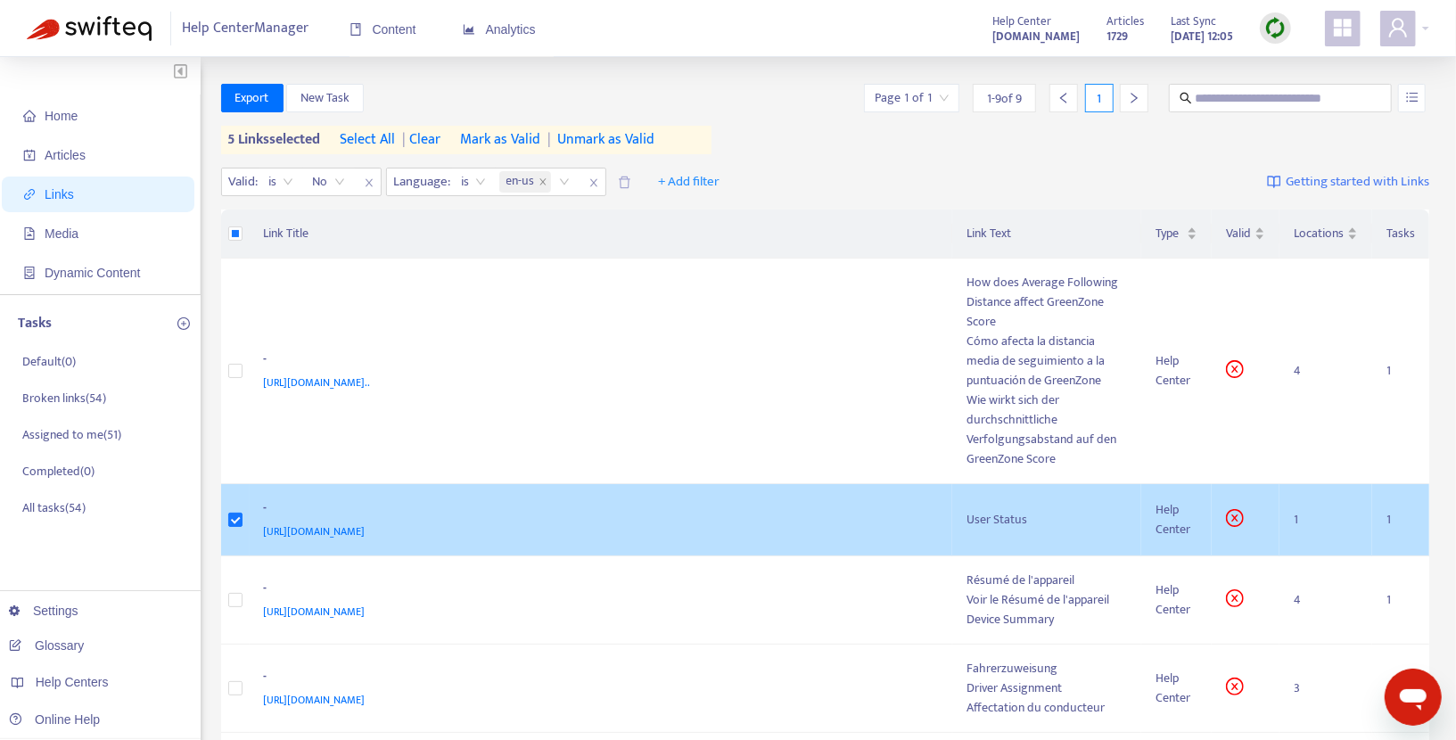
click at [750, 499] on div "-" at bounding box center [598, 510] width 668 height 23
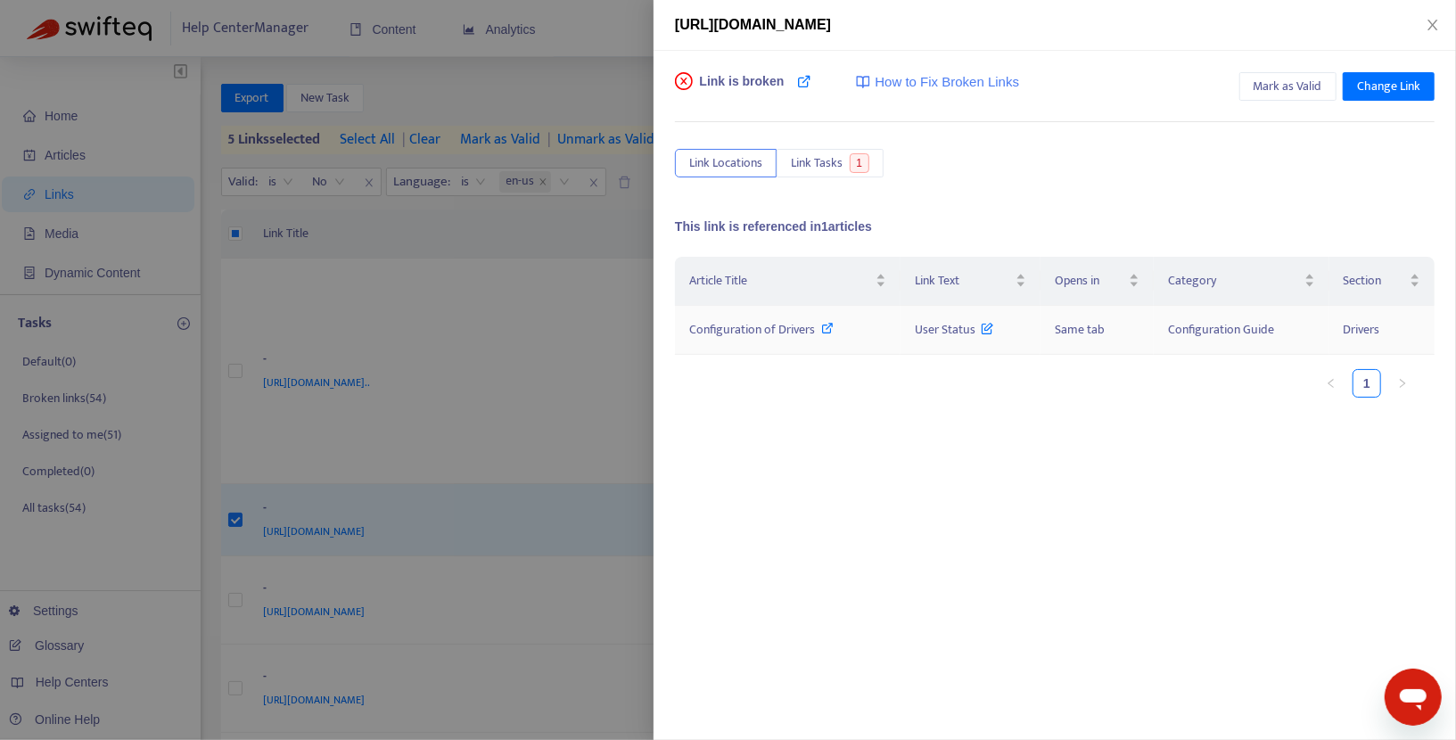
click at [829, 325] on icon at bounding box center [828, 328] width 12 height 12
click at [1431, 30] on icon "close" at bounding box center [1433, 25] width 14 height 14
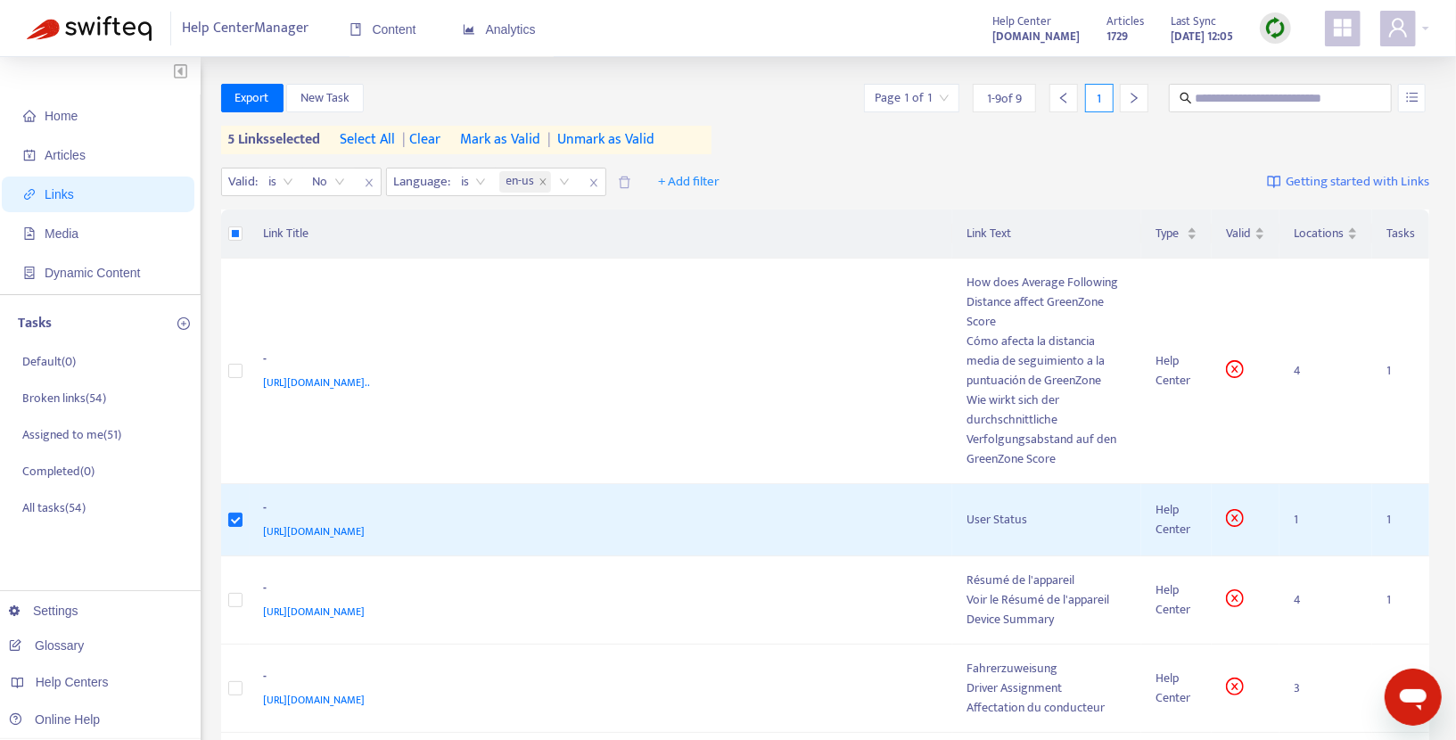
click at [1286, 28] on img at bounding box center [1276, 28] width 22 height 22
click at [1296, 64] on link "Quick Sync" at bounding box center [1312, 64] width 76 height 21
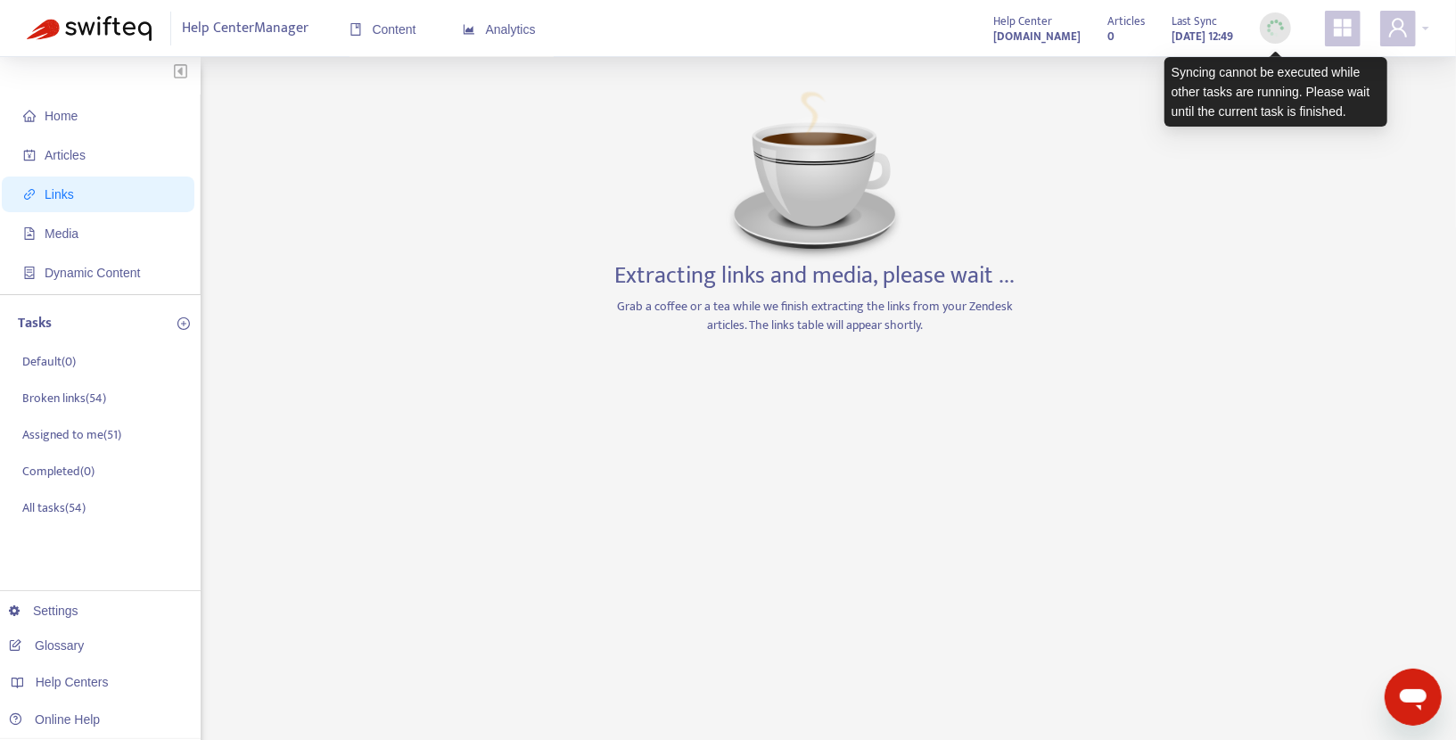
click at [1269, 39] on div at bounding box center [1275, 27] width 31 height 31
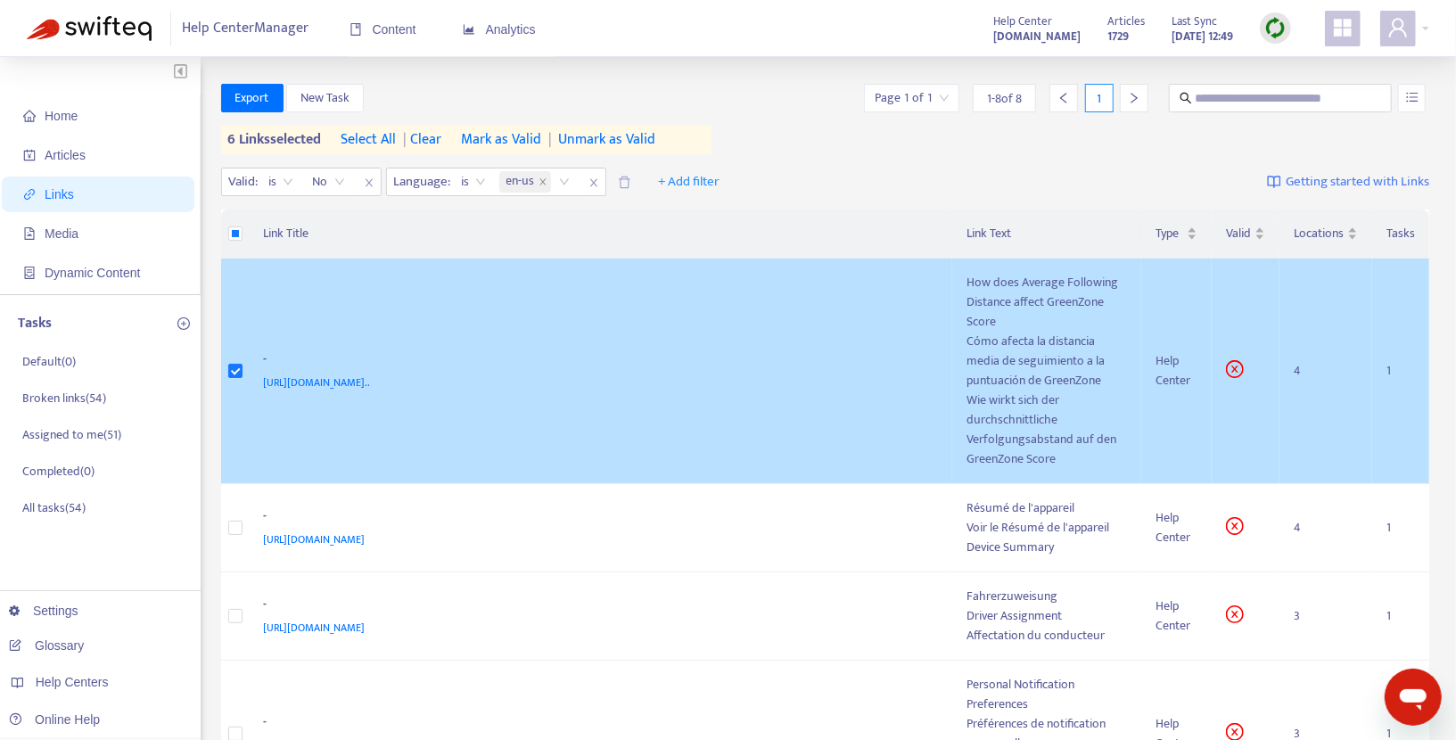
click at [928, 311] on td "- https://help.netradyne.com/hc/en-us/articles/1500008339301-How-does-Average-F…" at bounding box center [602, 372] width 704 height 226
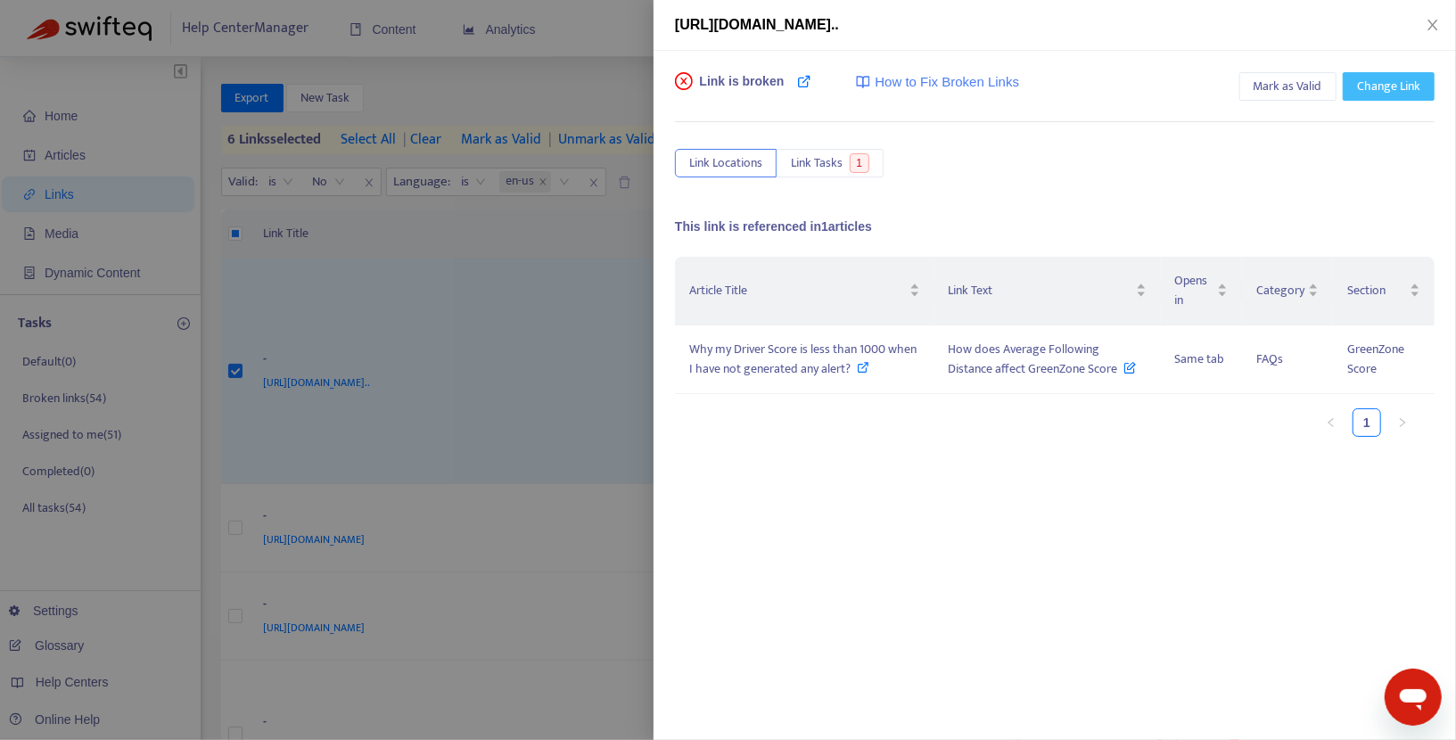
click at [1380, 85] on span "Change Link" at bounding box center [1388, 87] width 63 height 20
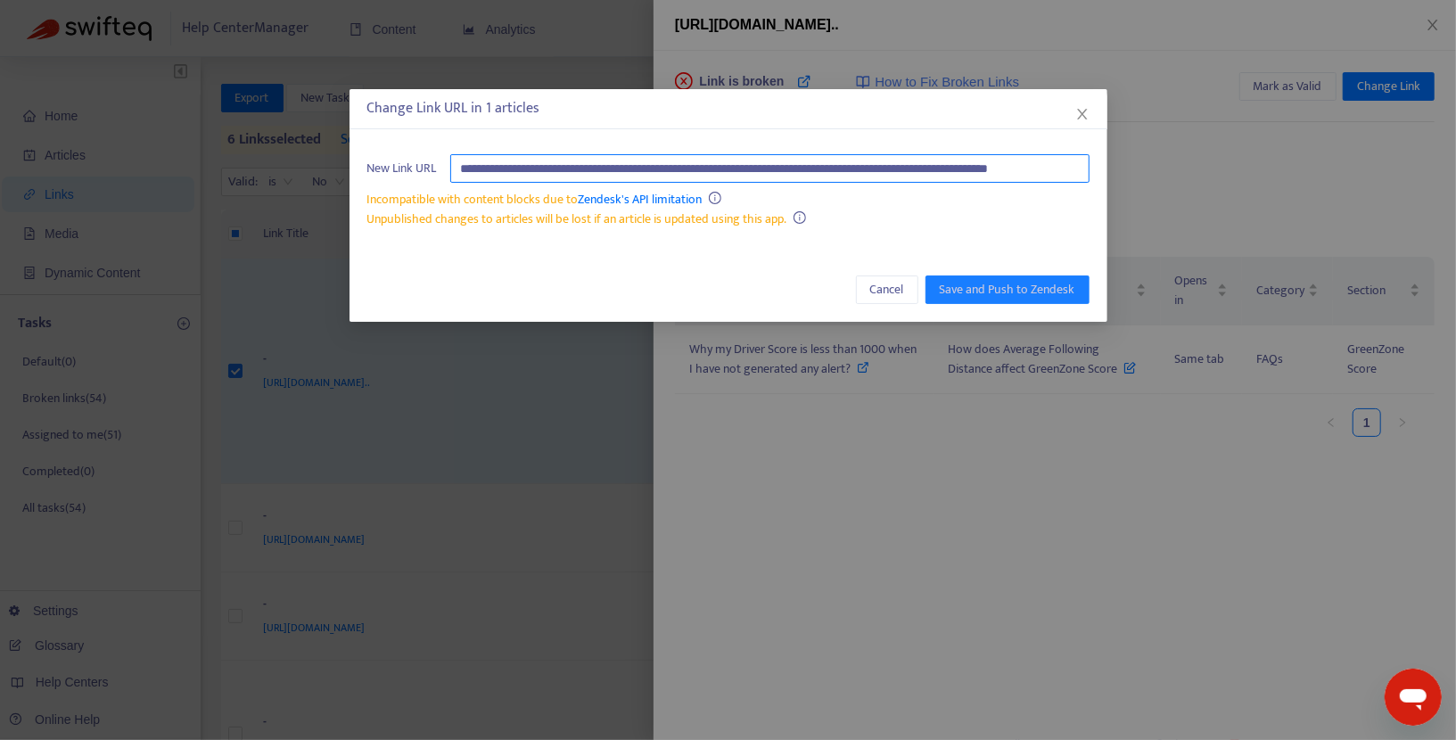
click at [853, 173] on input "**********" at bounding box center [769, 168] width 639 height 29
paste input "text"
type input "**********"
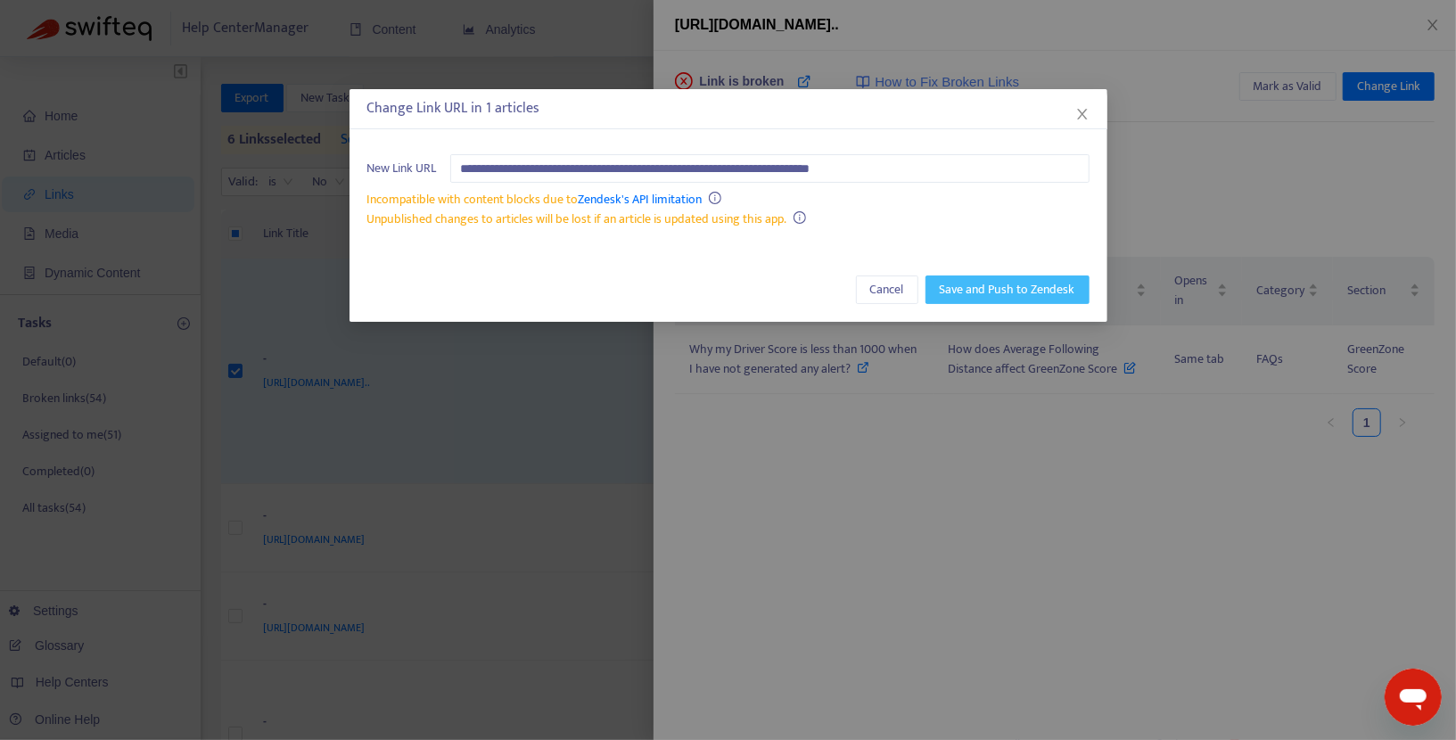
click at [977, 293] on span "Save and Push to Zendesk" at bounding box center [1008, 290] width 136 height 20
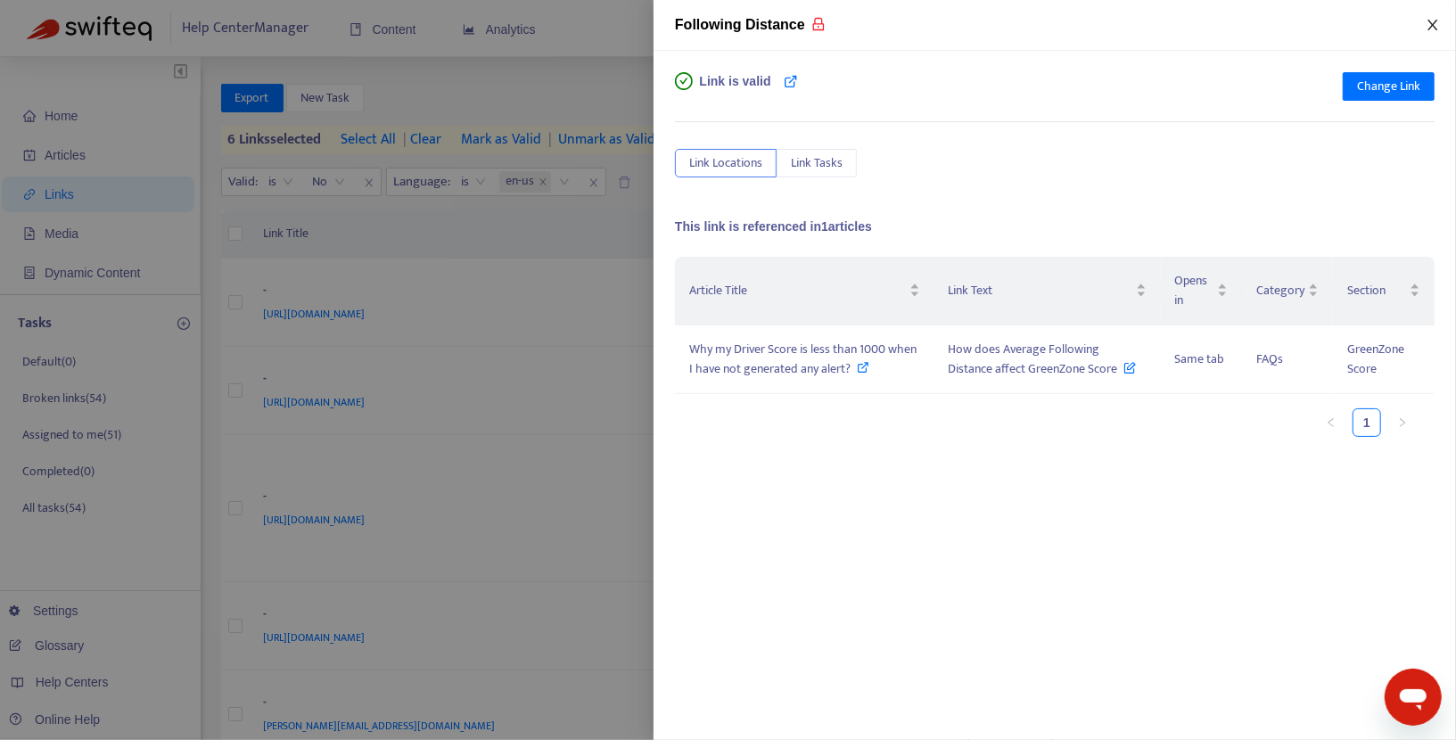
click at [1422, 28] on button "Close" at bounding box center [1433, 25] width 25 height 17
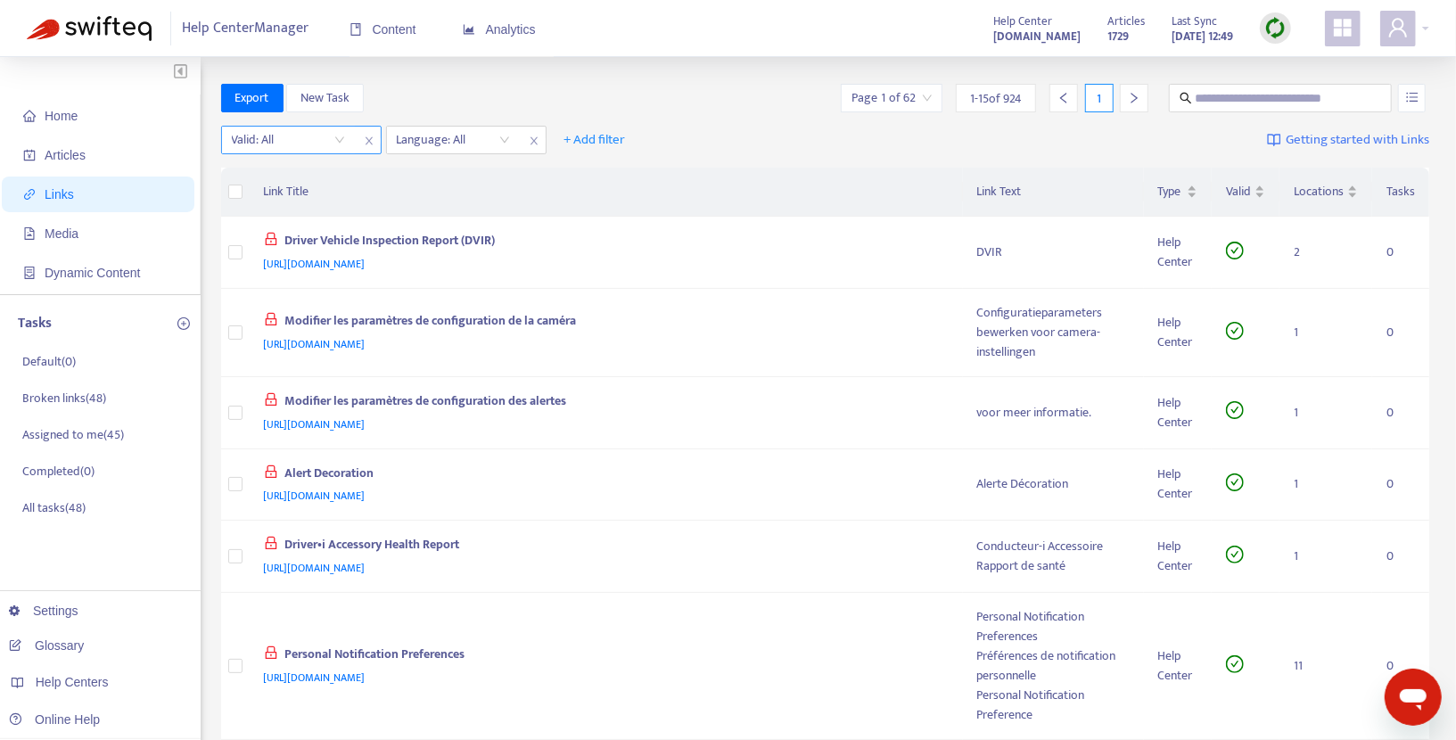
click at [337, 140] on input "search" at bounding box center [288, 140] width 113 height 27
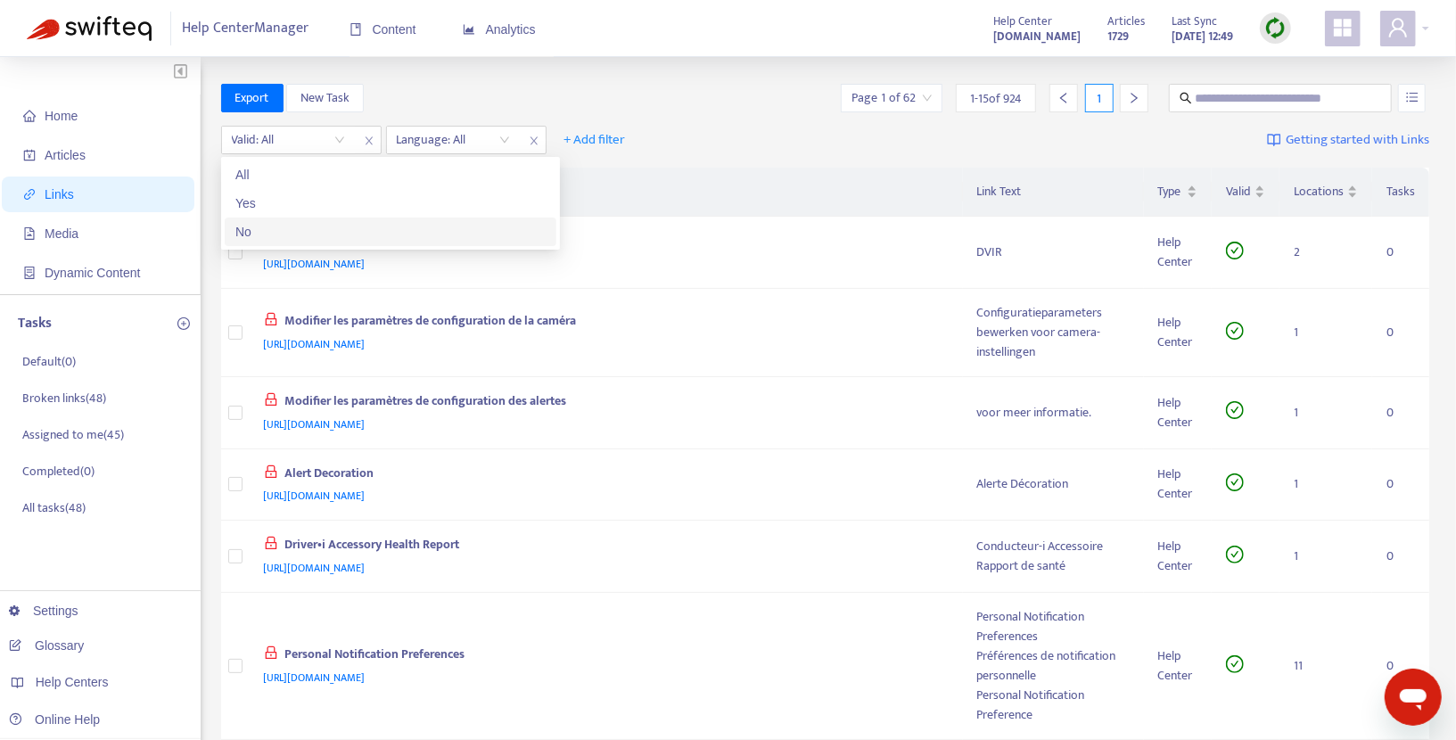
click at [291, 226] on div "No" at bounding box center [390, 232] width 310 height 20
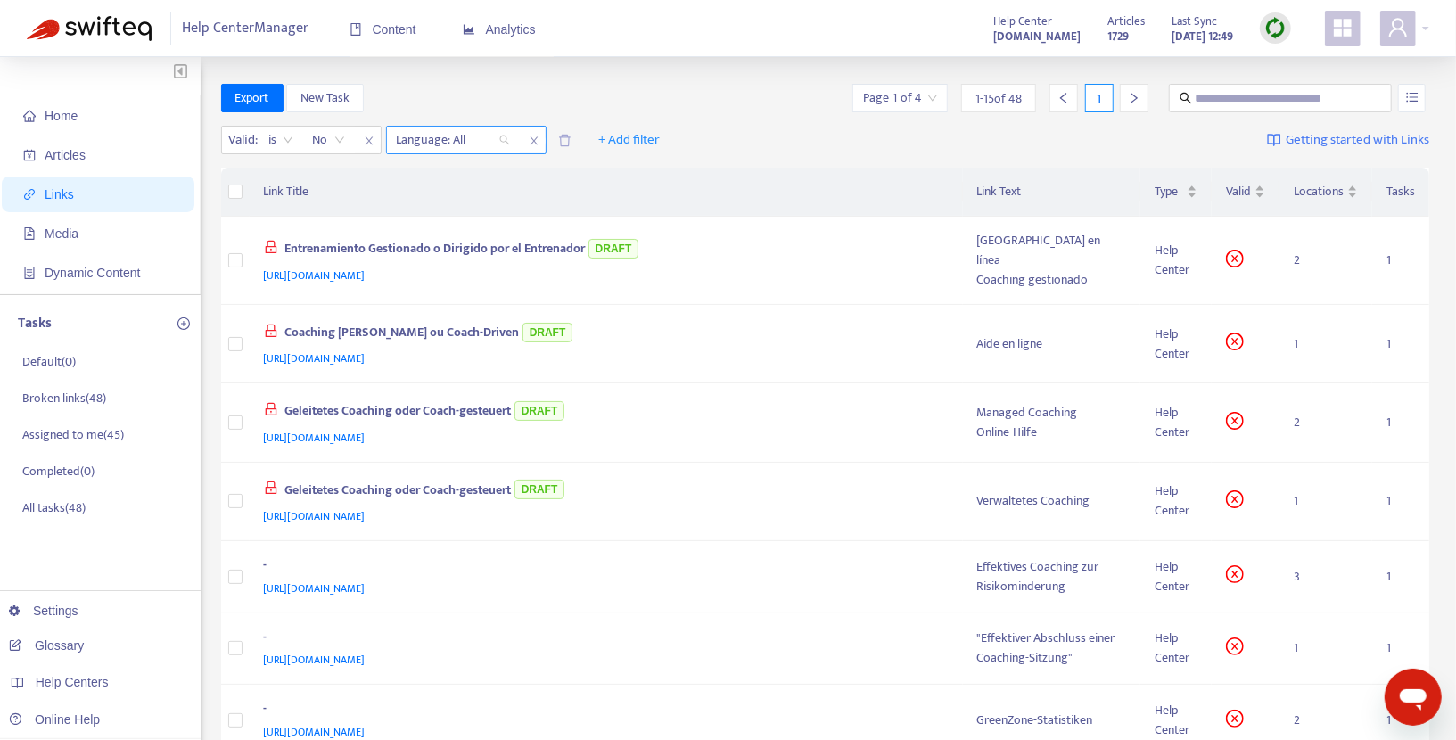
click at [508, 138] on div "Language: All" at bounding box center [453, 140] width 133 height 27
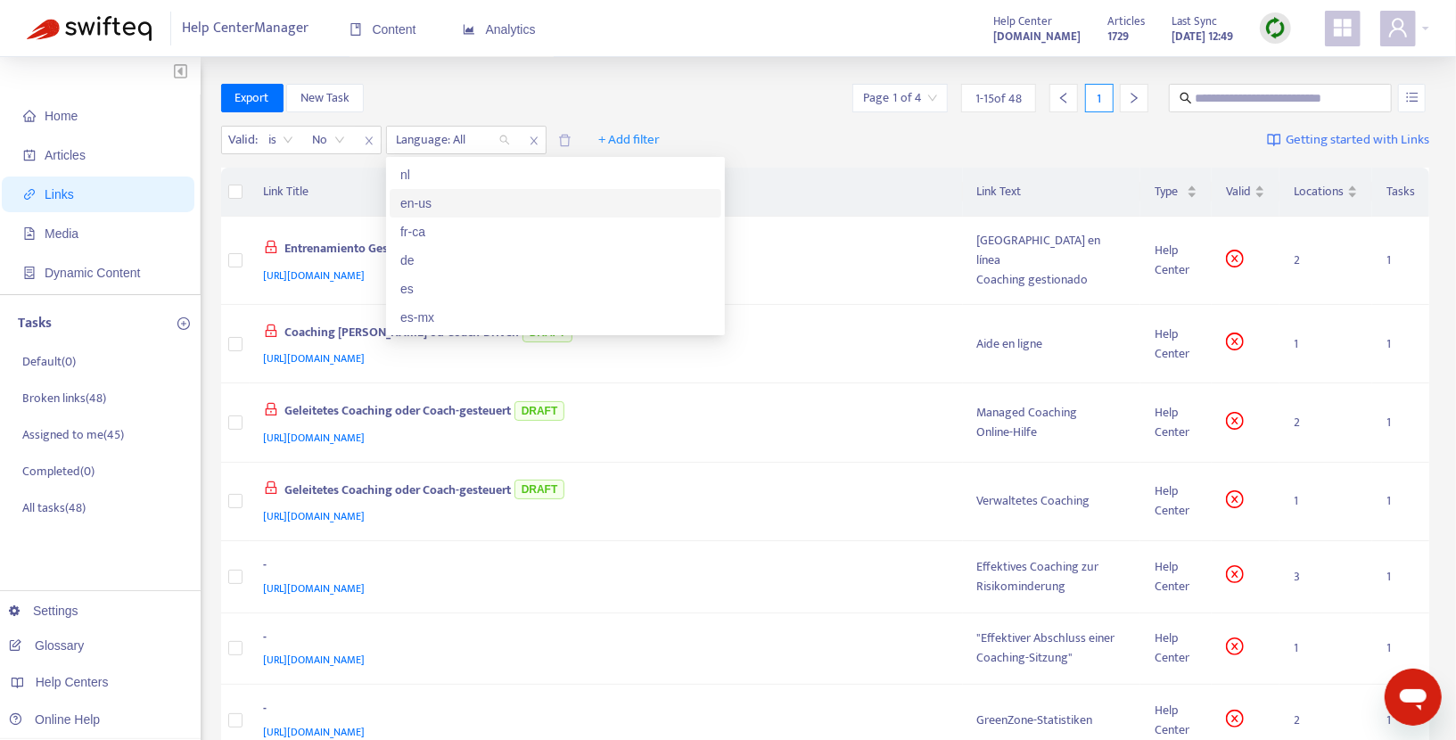
click at [441, 205] on div "en-us" at bounding box center [555, 204] width 310 height 20
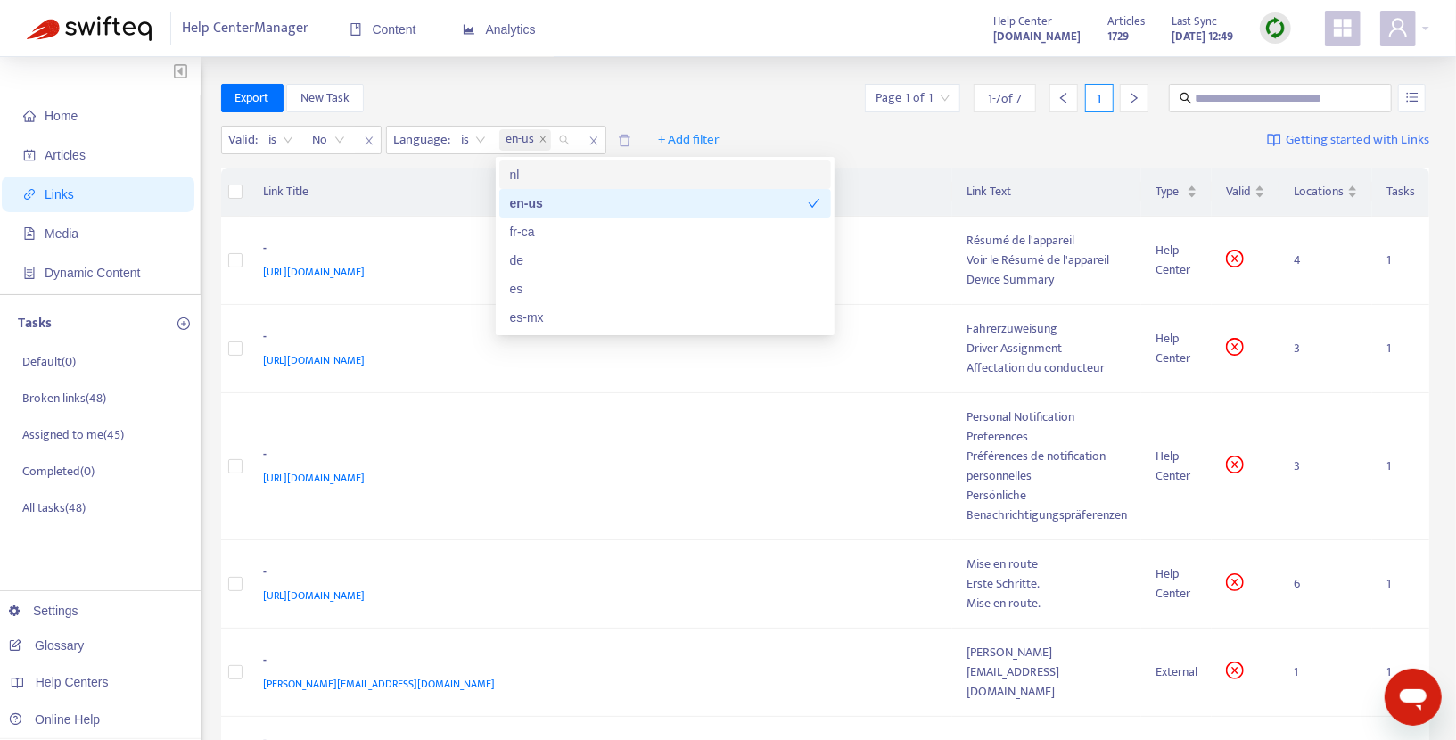
click at [830, 135] on div "Valid : is No Language : is en-us + Add filter Getting started with Links" at bounding box center [825, 144] width 1209 height 49
